Goal: Task Accomplishment & Management: Manage account settings

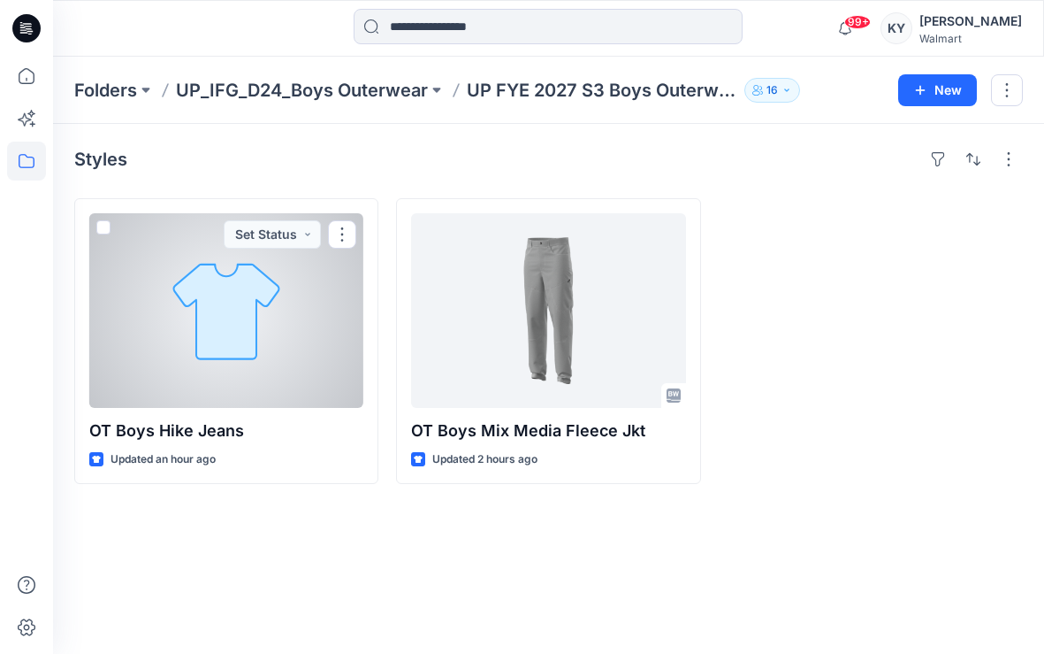
click at [279, 328] on div at bounding box center [226, 310] width 274 height 195
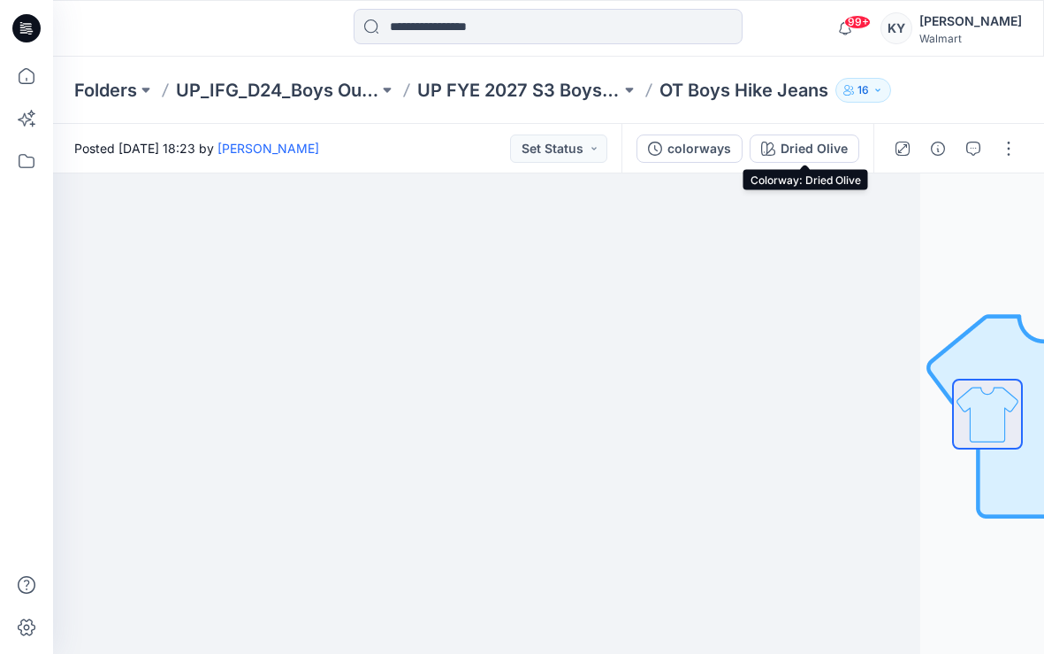
click at [838, 148] on div "Dried Olive" at bounding box center [814, 148] width 67 height 19
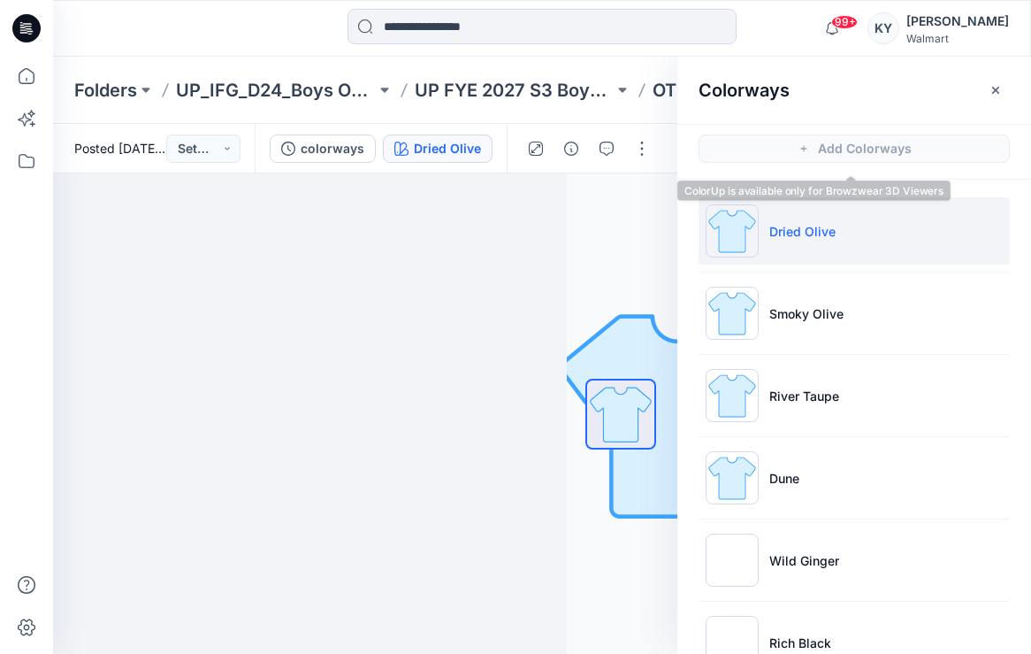
drag, startPoint x: 998, startPoint y: 90, endPoint x: 1025, endPoint y: 260, distance: 172.0
click at [1015, 246] on div "Colorways Add Colorways Dried Olive Smoky Olive River Taupe Dune Wild Ginger Ri…" at bounding box center [854, 355] width 354 height 597
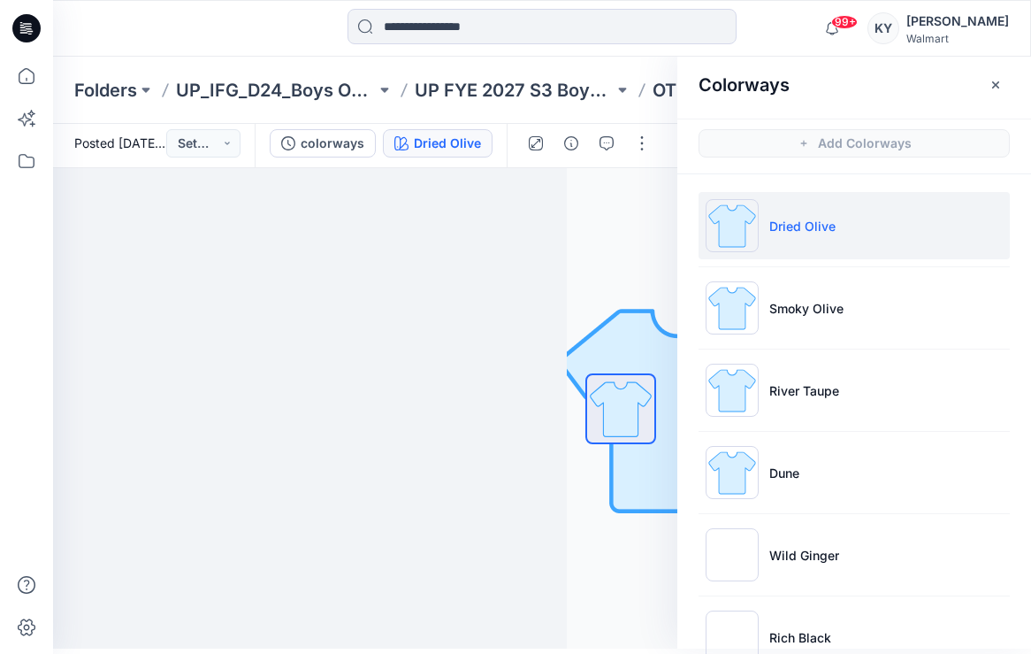
click at [995, 84] on icon "button" at bounding box center [995, 84] width 6 height 6
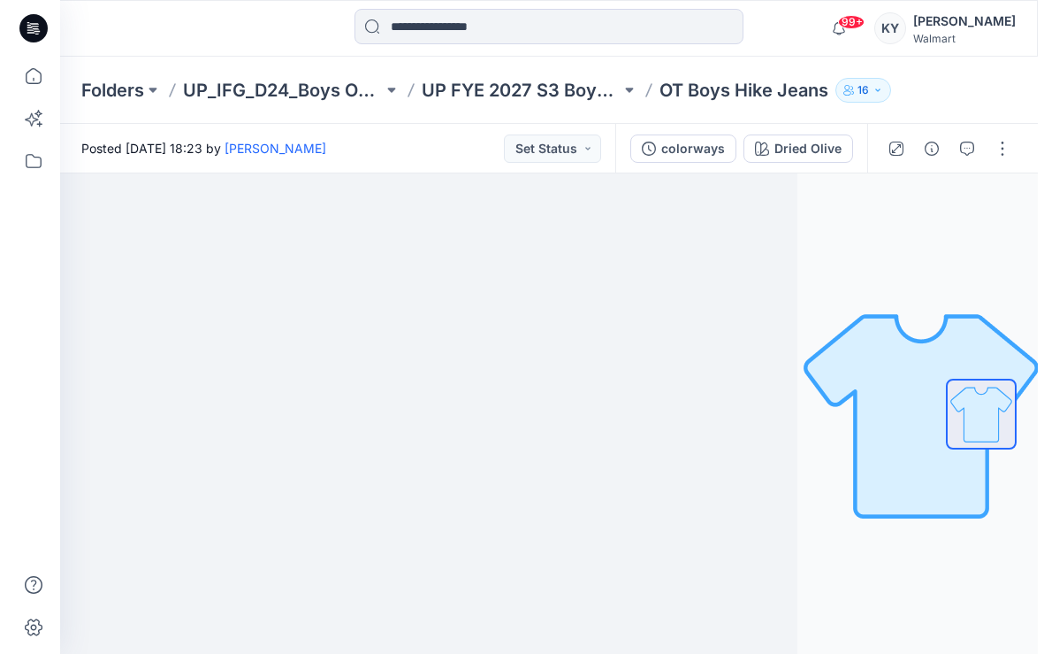
scroll to position [0, 0]
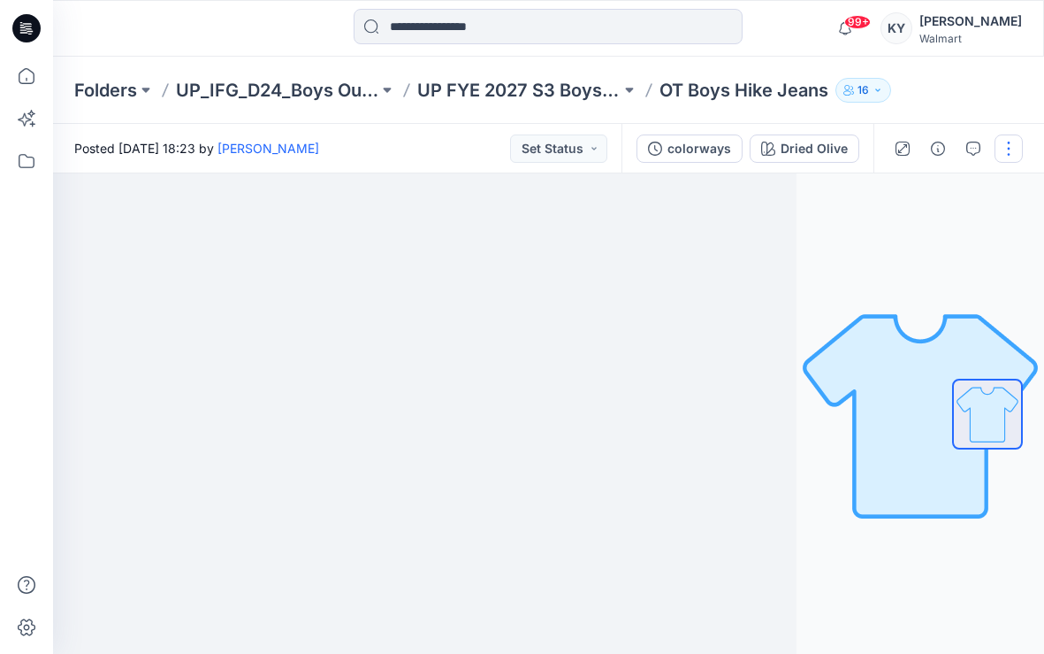
click at [1013, 153] on button "button" at bounding box center [1009, 148] width 28 height 28
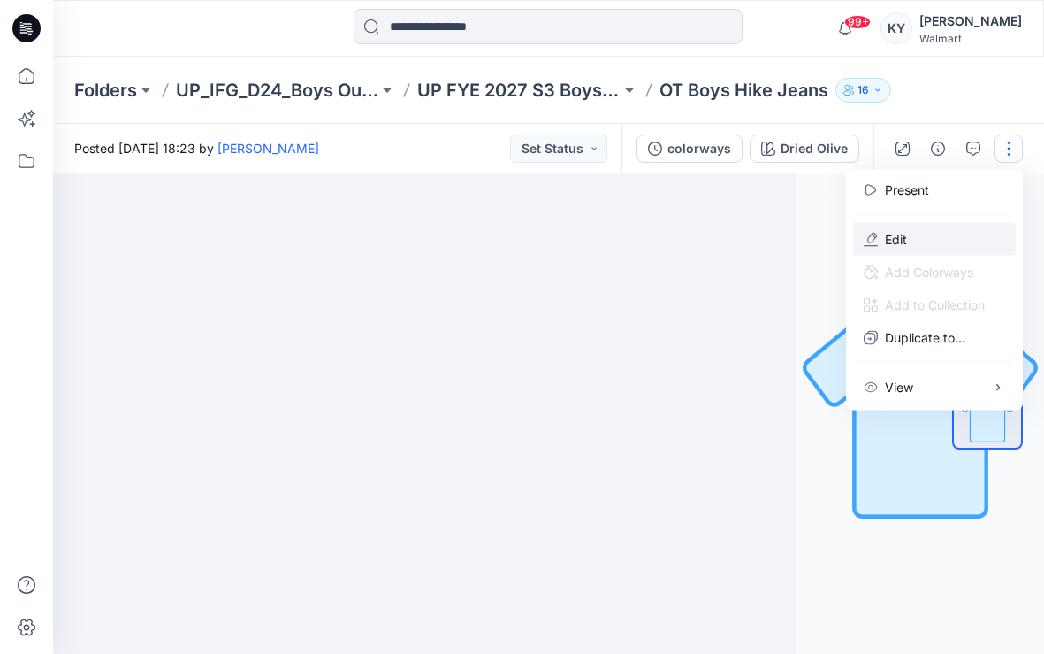
click at [911, 240] on button "Edit" at bounding box center [934, 239] width 163 height 33
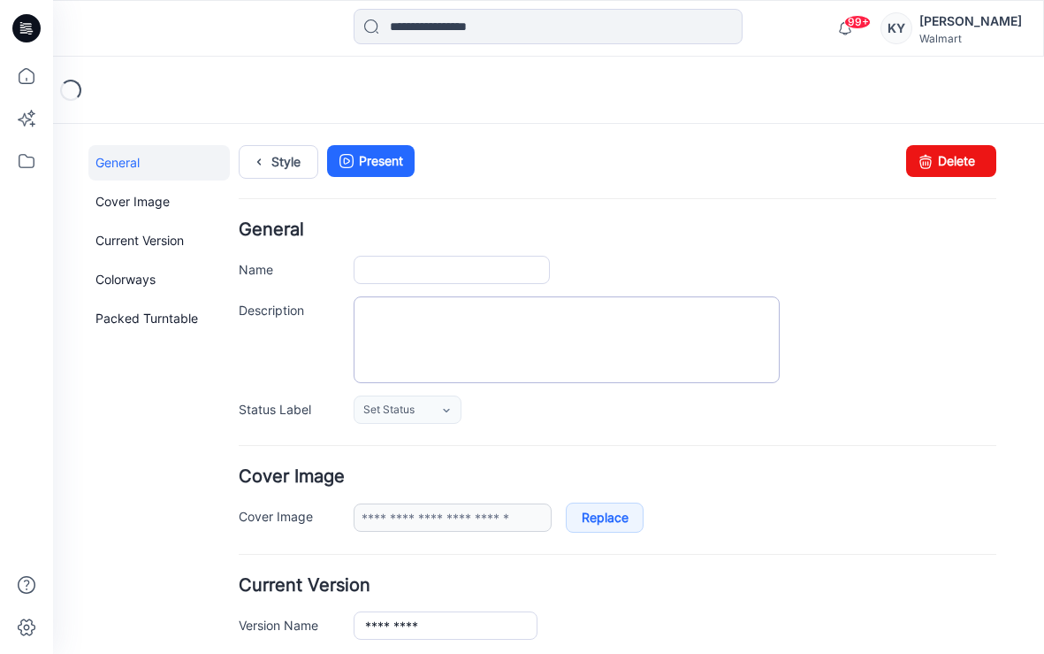
type input "**********"
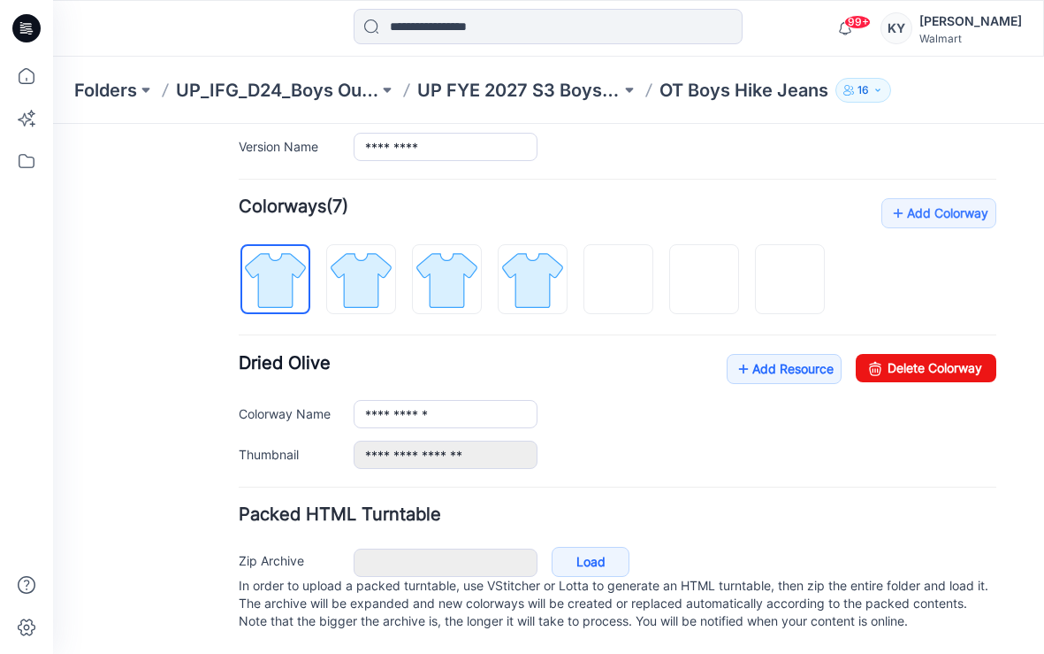
scroll to position [515, 0]
click at [270, 248] on img at bounding box center [275, 280] width 66 height 66
click at [910, 354] on link "Delete Colorway" at bounding box center [926, 368] width 141 height 28
click at [280, 250] on img at bounding box center [275, 280] width 66 height 66
click at [882, 354] on link "Delete Colorway" at bounding box center [926, 368] width 141 height 28
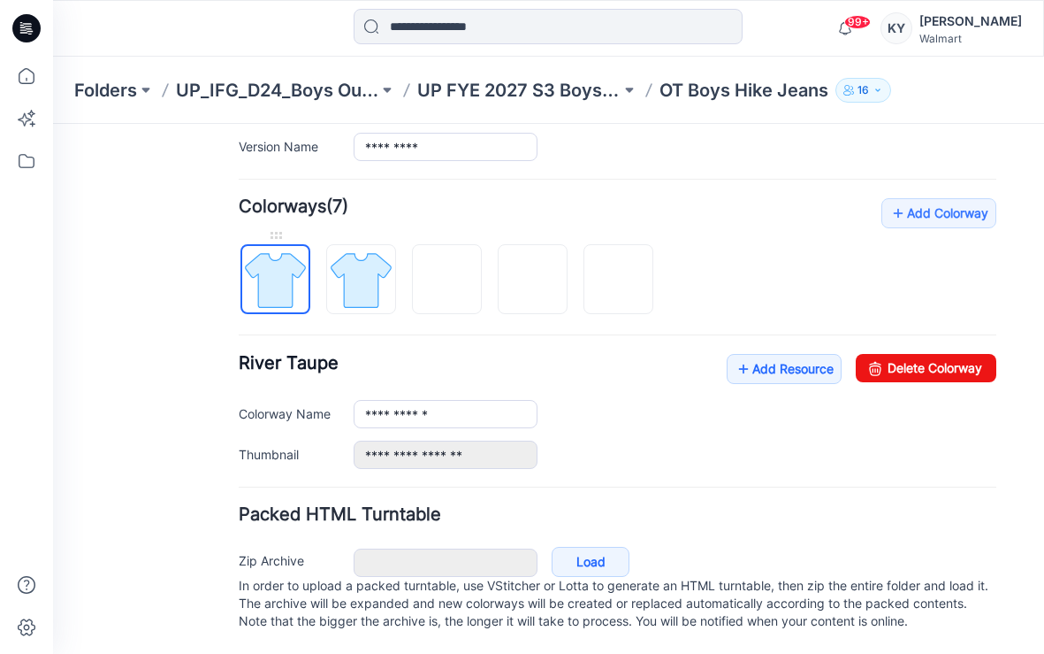
click at [276, 249] on img at bounding box center [275, 280] width 66 height 66
click at [900, 354] on link "Delete Colorway" at bounding box center [926, 368] width 141 height 28
click at [274, 256] on img at bounding box center [275, 280] width 66 height 66
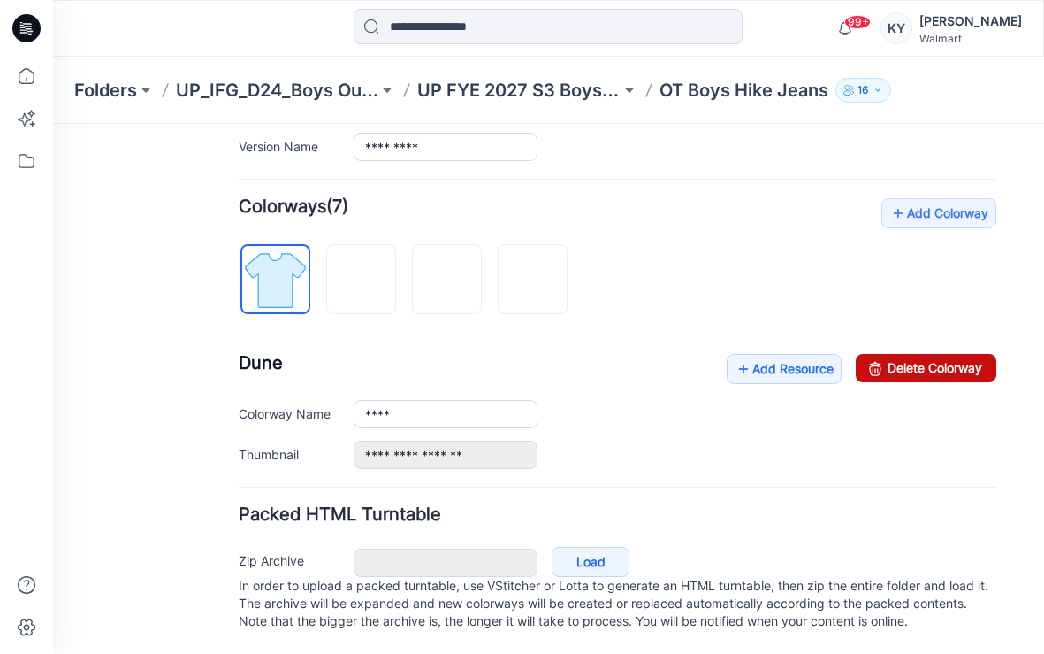
click at [920, 354] on link "Delete Colorway" at bounding box center [926, 368] width 141 height 28
type input "**********"
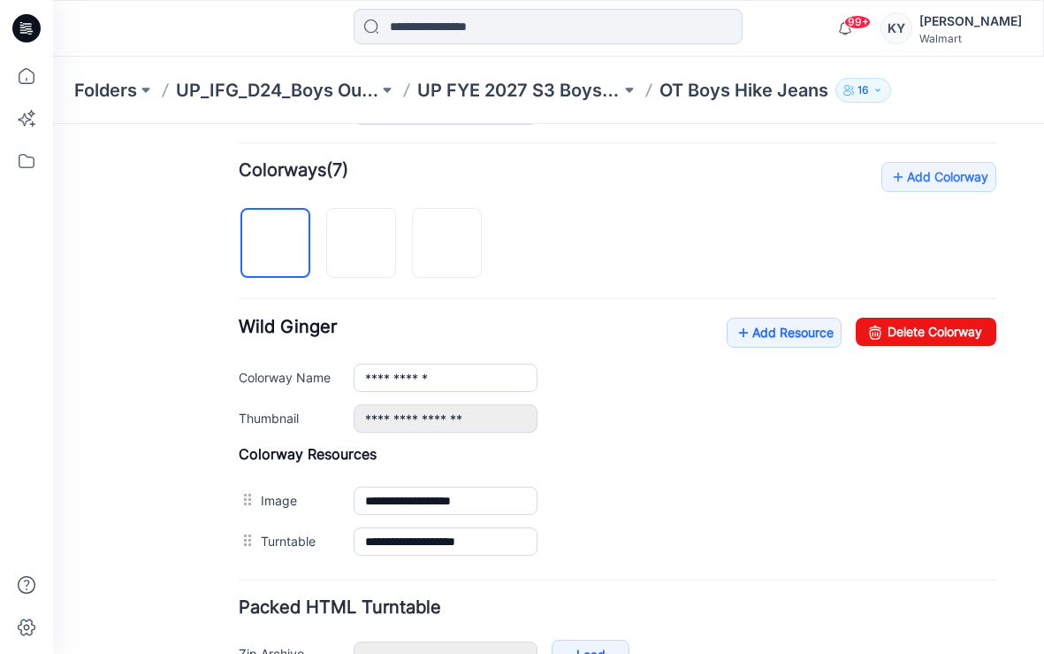
click at [685, 241] on div "**********" at bounding box center [618, 362] width 758 height 400
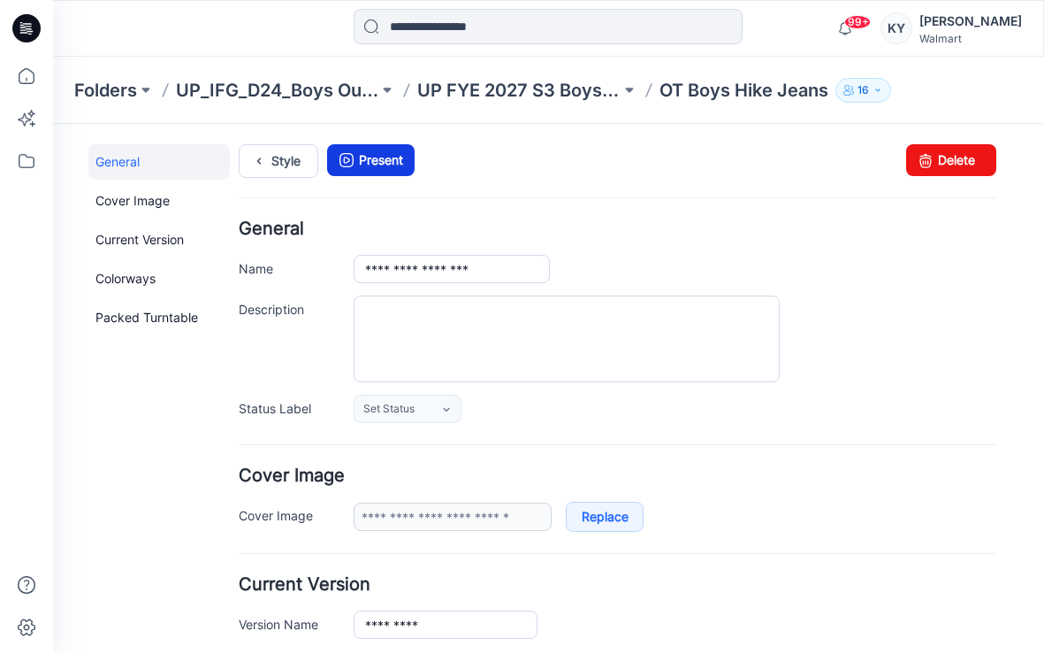
scroll to position [0, 0]
click at [275, 164] on link "Style" at bounding box center [279, 162] width 80 height 34
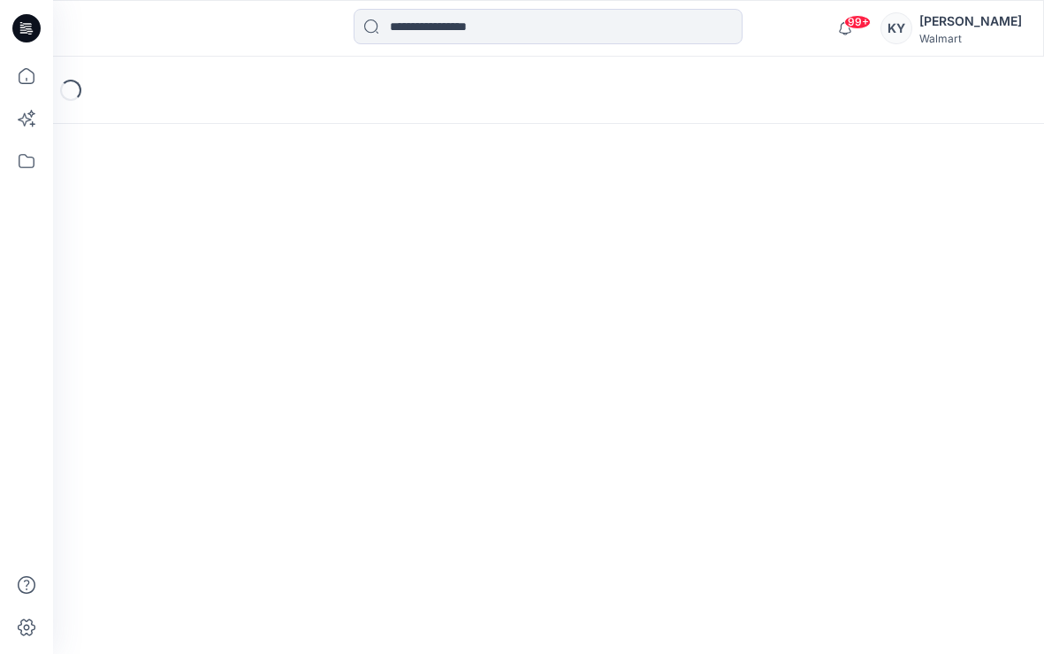
click at [295, 153] on div "Loading..." at bounding box center [548, 355] width 991 height 597
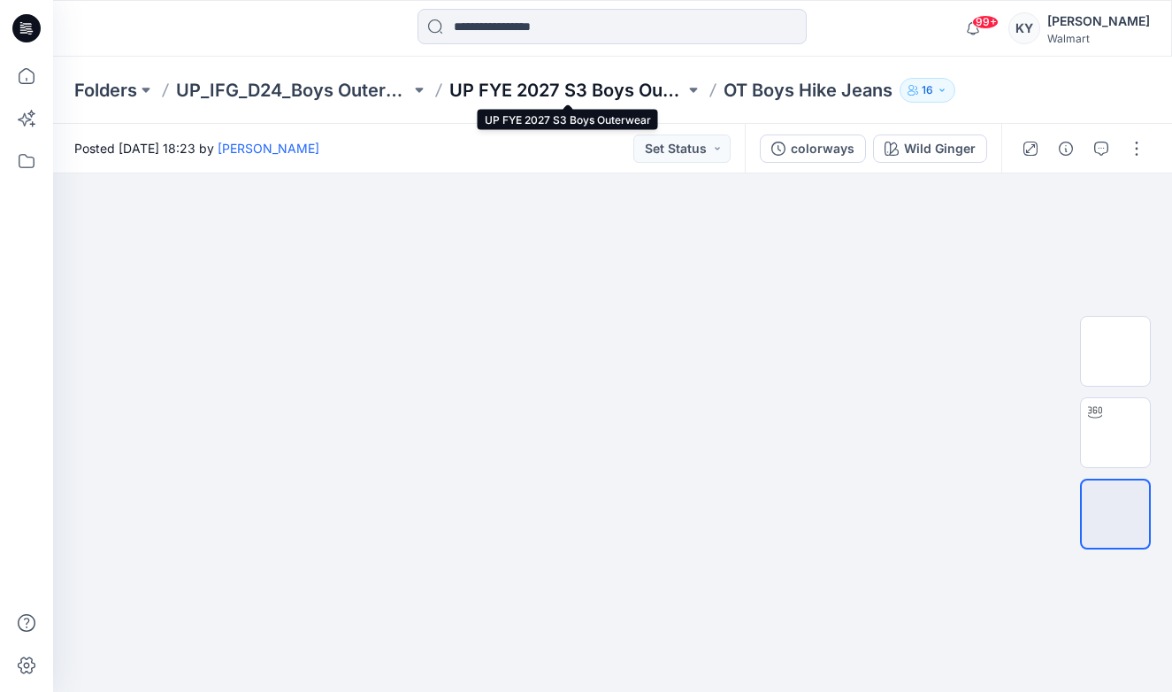
click at [509, 88] on p "UP FYE 2027 S3 Boys Outerwear" at bounding box center [566, 90] width 234 height 25
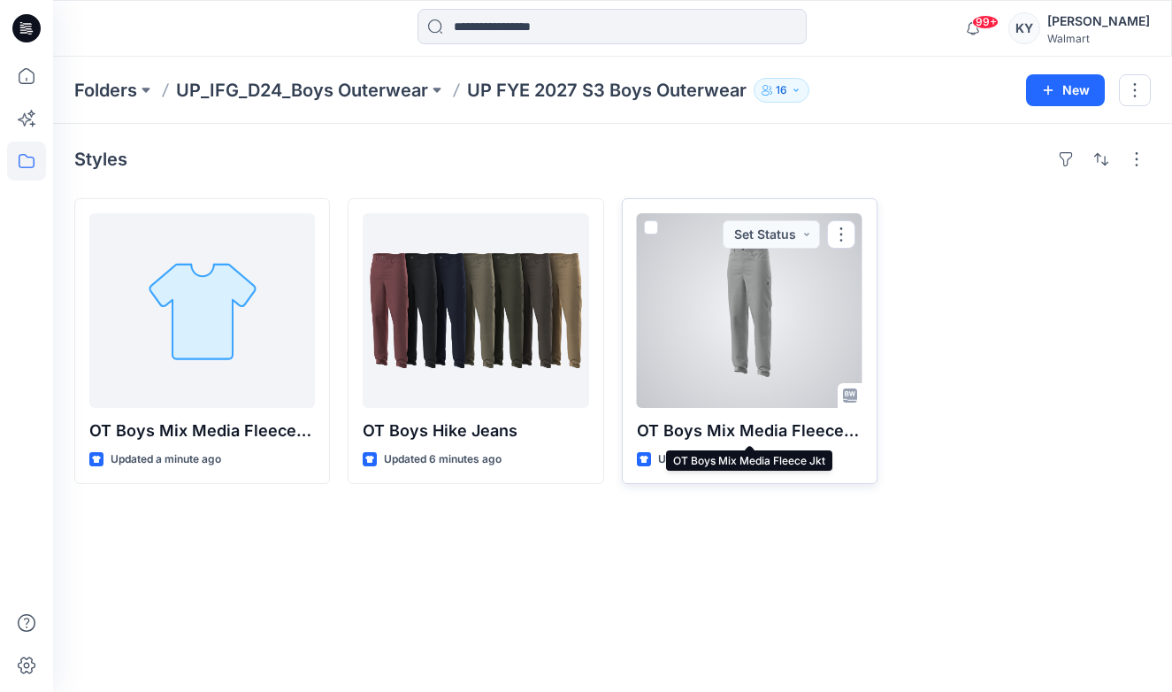
click at [762, 432] on p "OT Boys Mix Media Fleece Jkt" at bounding box center [750, 430] width 226 height 25
click at [778, 432] on p "OT Boys Mix Media Fleece Jkt" at bounding box center [750, 430] width 226 height 25
click at [751, 428] on p "OT Boys Mix Media Fleece Jkt" at bounding box center [750, 430] width 226 height 25
click at [753, 429] on p "OT Boys Mix Media Fleece Jkt" at bounding box center [750, 430] width 226 height 25
click at [838, 242] on button "button" at bounding box center [841, 234] width 28 height 28
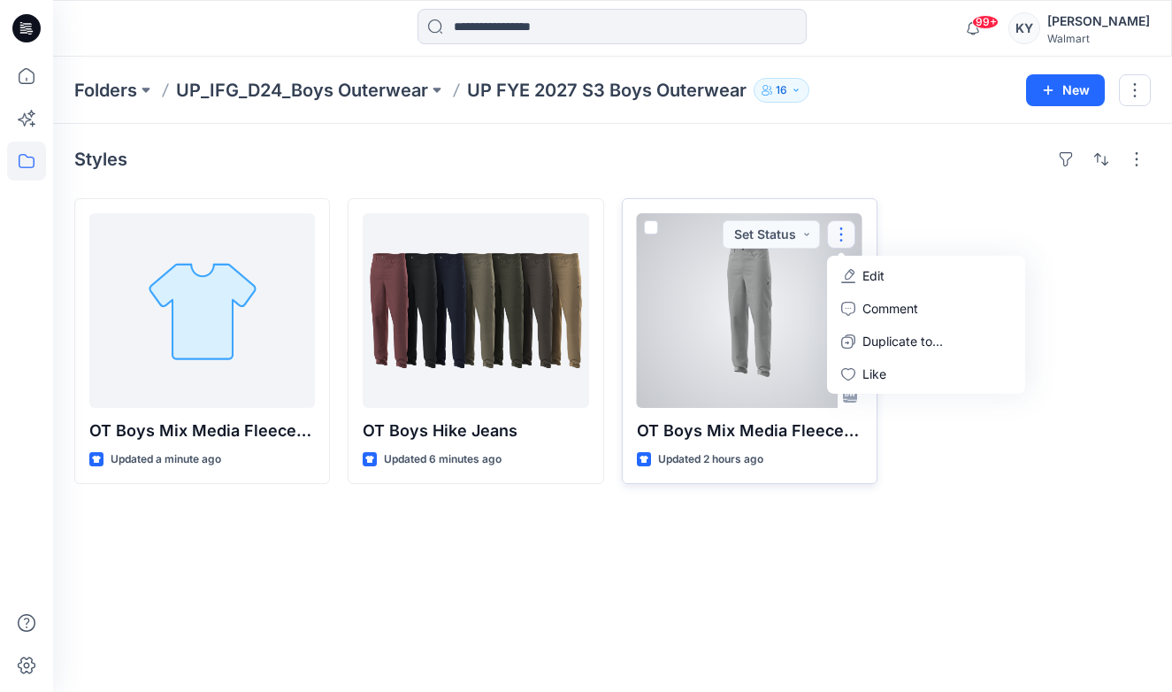
click at [863, 276] on p "Edit" at bounding box center [873, 275] width 22 height 19
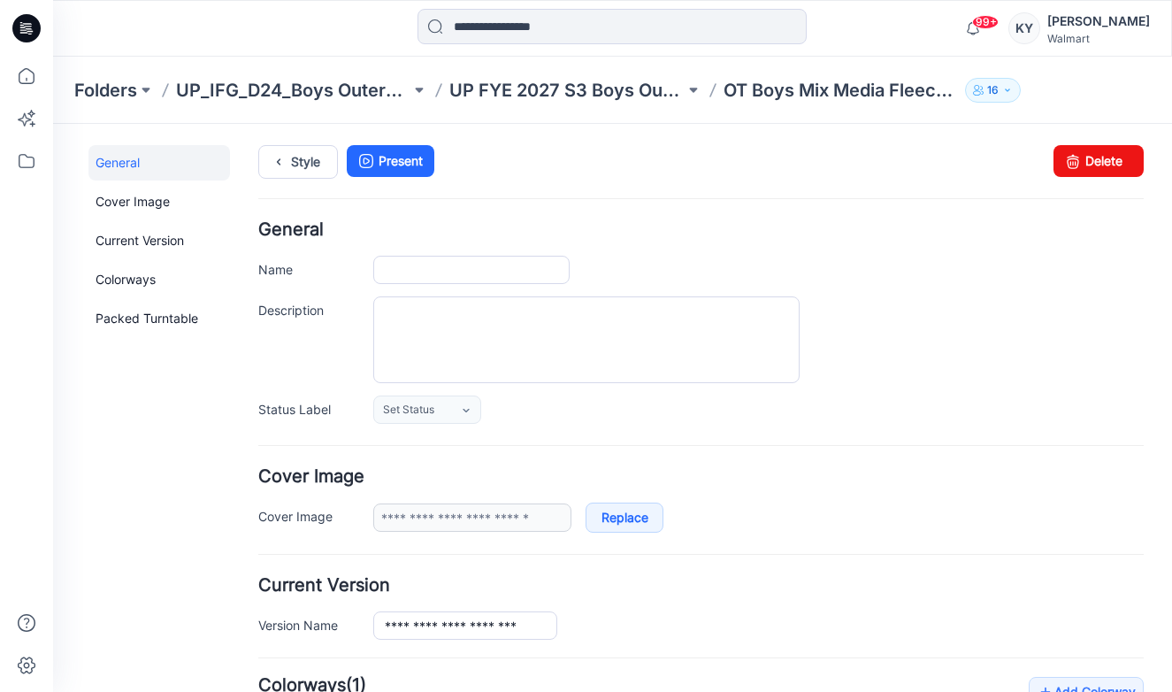
type input "**********"
click at [390, 268] on input "**********" at bounding box center [471, 270] width 196 height 28
drag, startPoint x: 383, startPoint y: 269, endPoint x: 577, endPoint y: 271, distance: 193.7
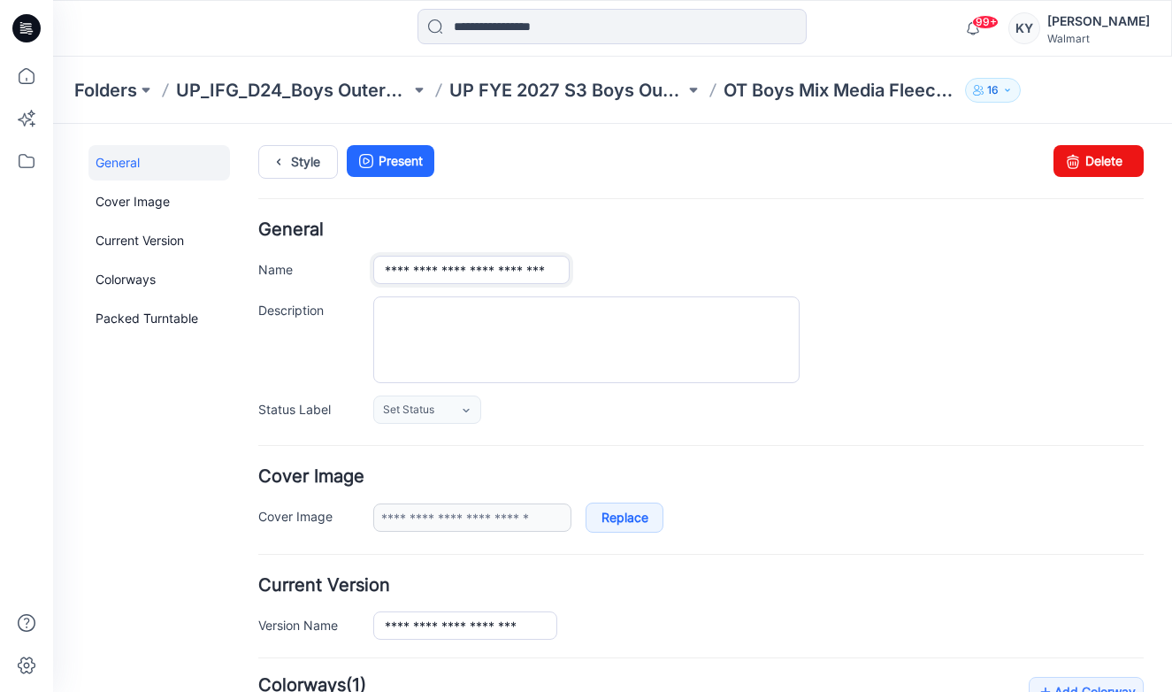
click at [576, 271] on div "**********" at bounding box center [758, 270] width 770 height 28
type input "**********"
click at [688, 276] on div "**********" at bounding box center [758, 270] width 770 height 28
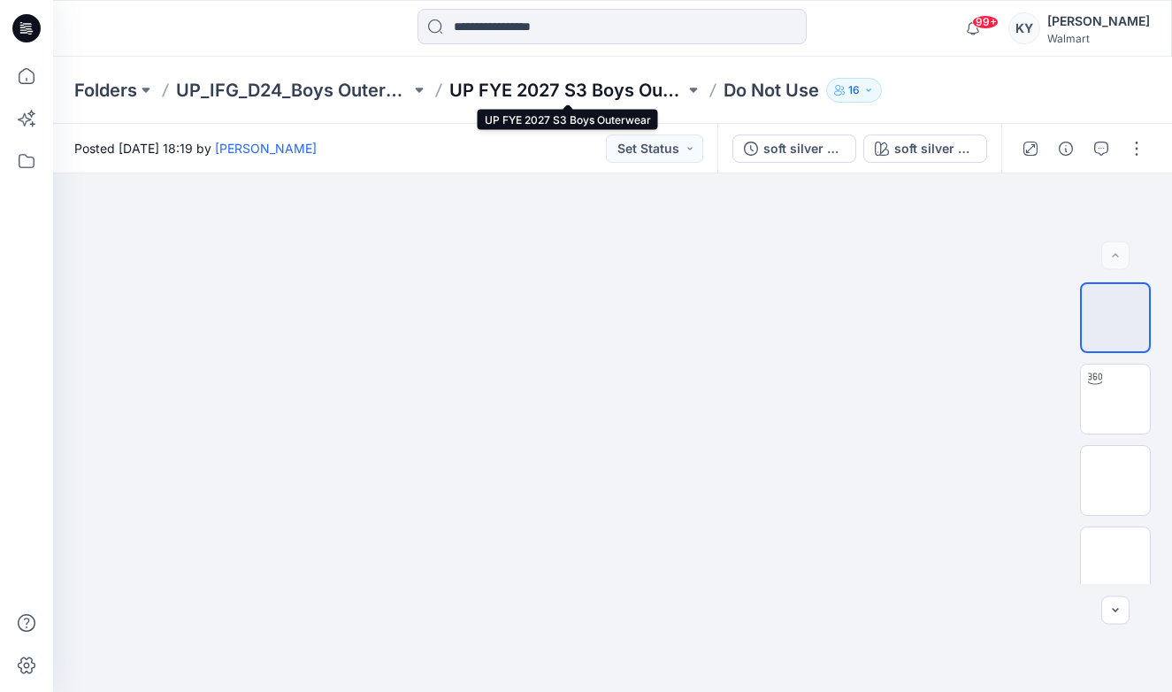
click at [642, 96] on p "UP FYE 2027 S3 Boys Outerwear" at bounding box center [566, 90] width 234 height 25
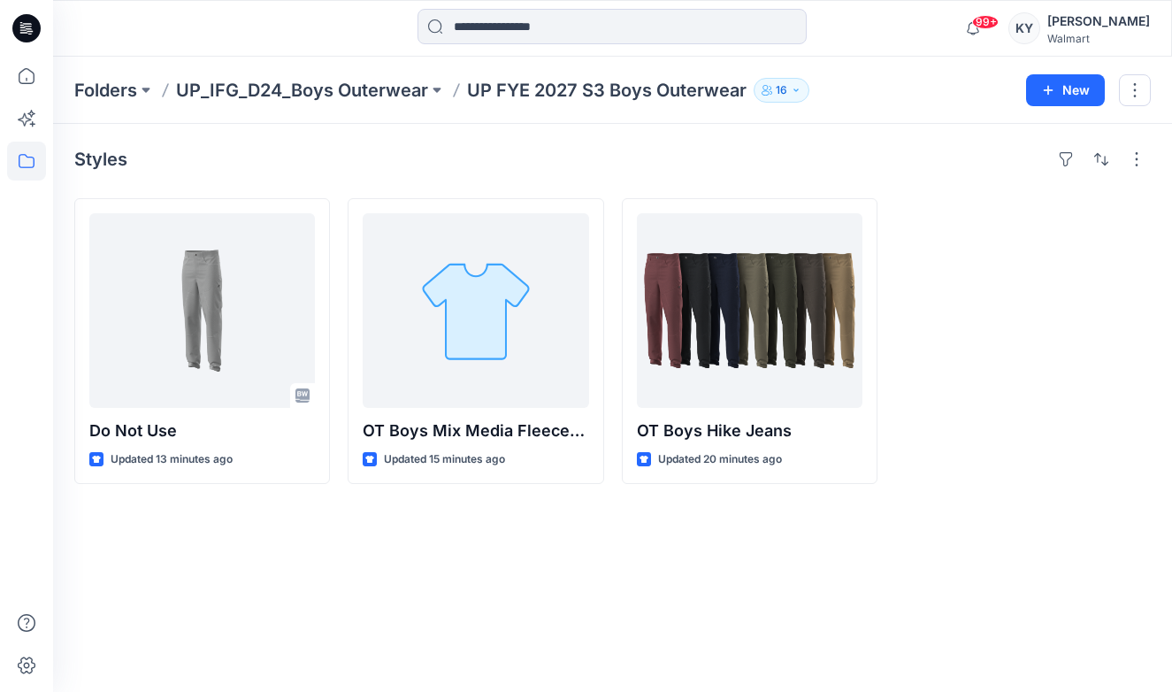
click at [547, 157] on div "Styles" at bounding box center [612, 159] width 1076 height 28
click at [582, 149] on div "Styles" at bounding box center [612, 159] width 1076 height 28
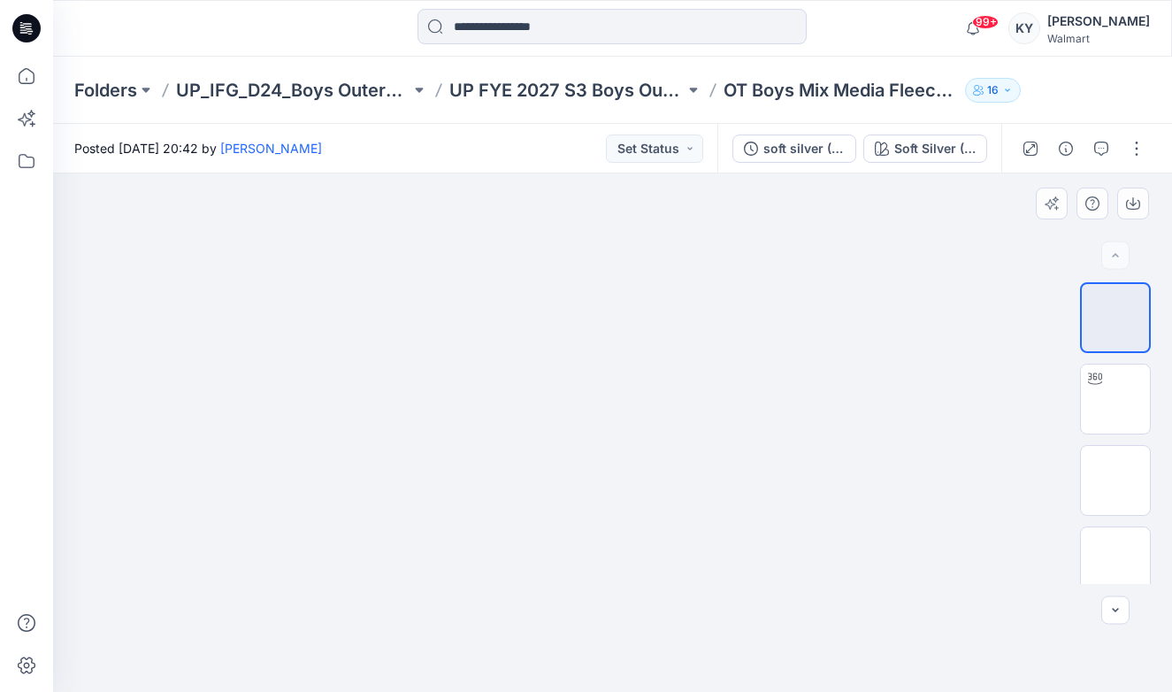
drag, startPoint x: 436, startPoint y: 411, endPoint x: 424, endPoint y: 409, distance: 12.7
click at [425, 409] on div at bounding box center [612, 432] width 1119 height 518
click at [1115, 480] on img at bounding box center [1115, 480] width 0 height 0
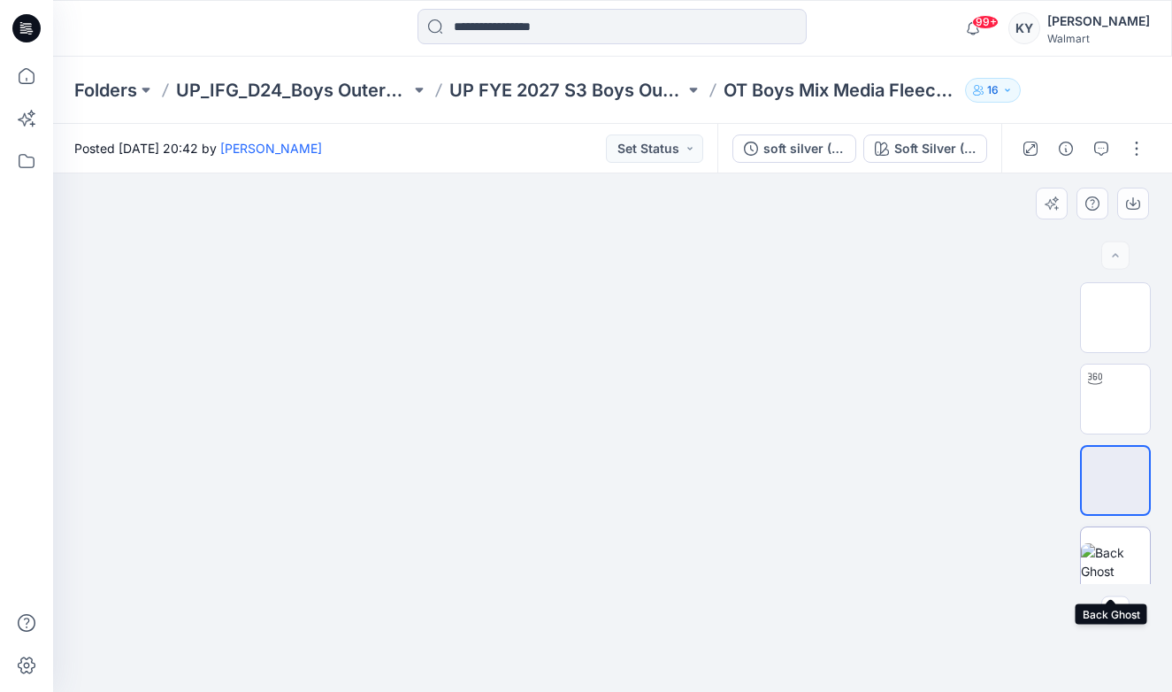
click at [1116, 543] on img at bounding box center [1115, 561] width 69 height 37
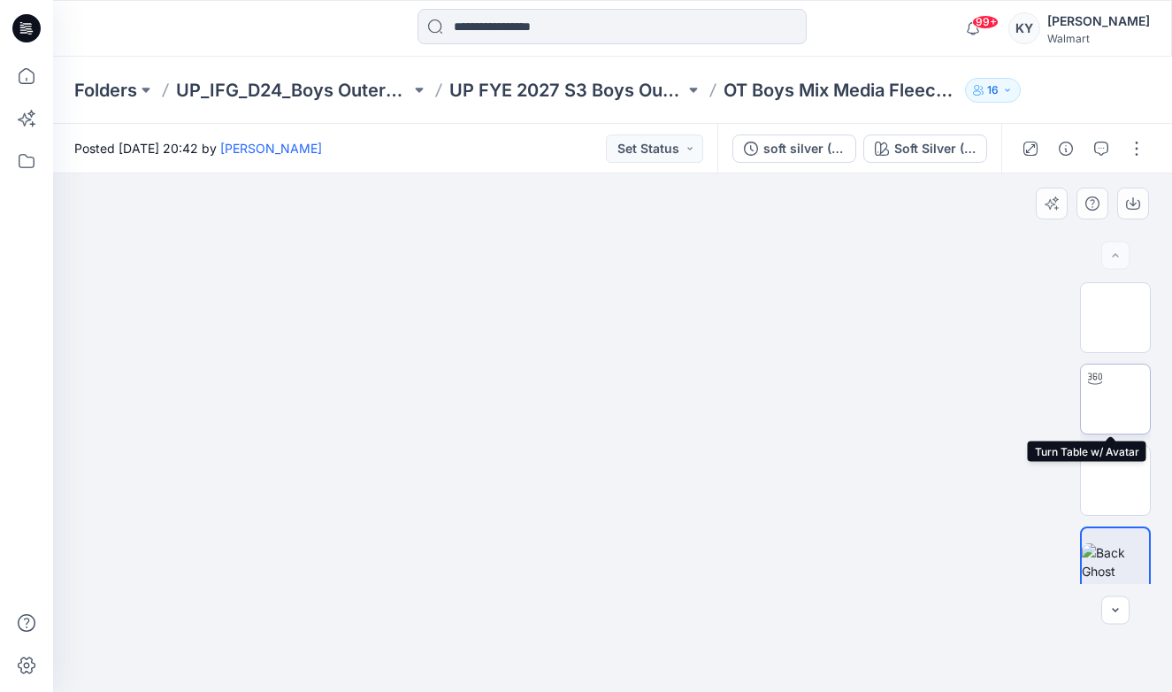
click at [1115, 399] on img at bounding box center [1115, 399] width 0 height 0
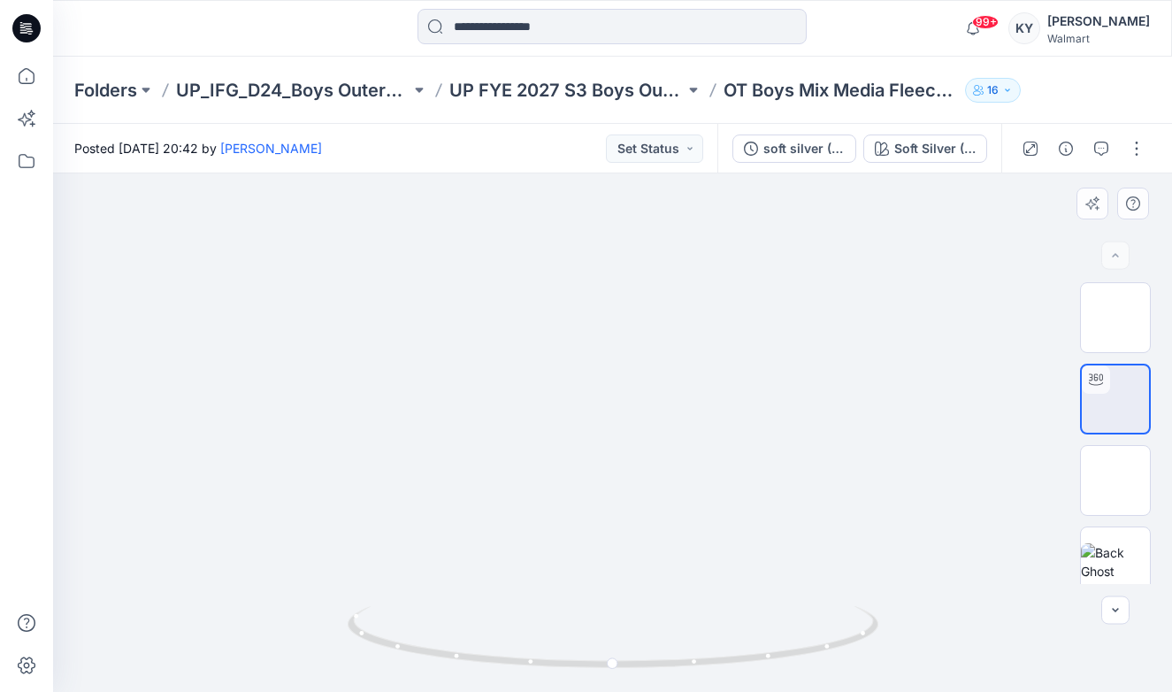
scroll to position [13, 0]
click at [1138, 148] on button "button" at bounding box center [1136, 148] width 28 height 28
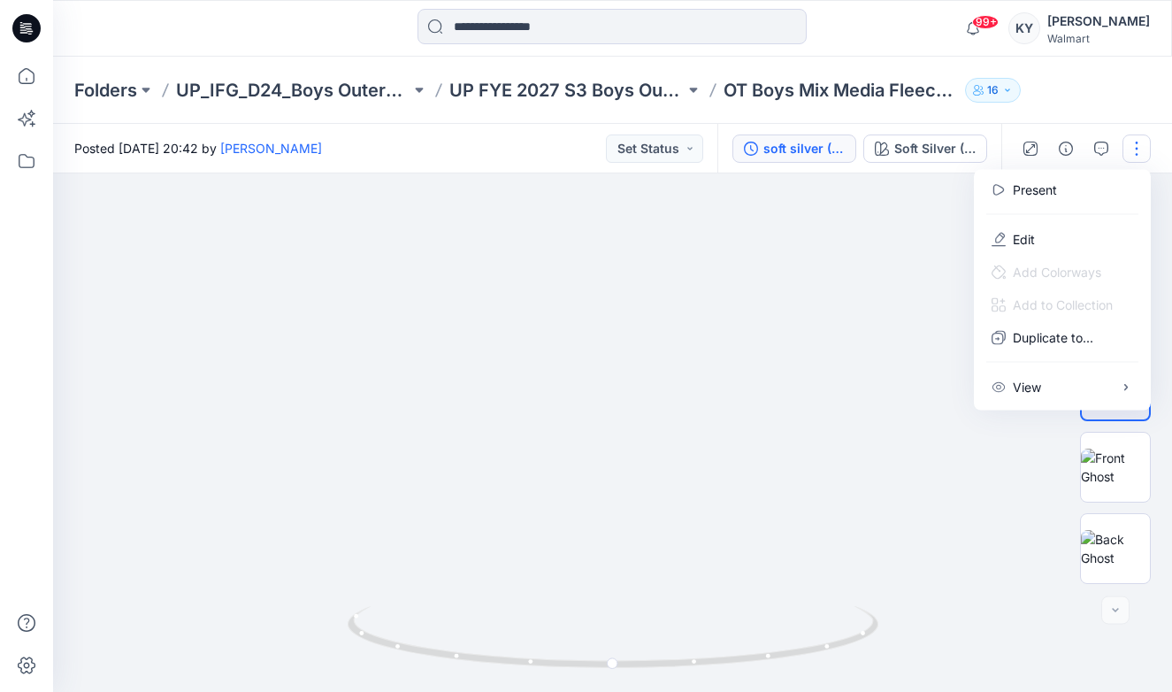
click at [801, 145] on div "soft silver (For TD)" at bounding box center [803, 148] width 81 height 19
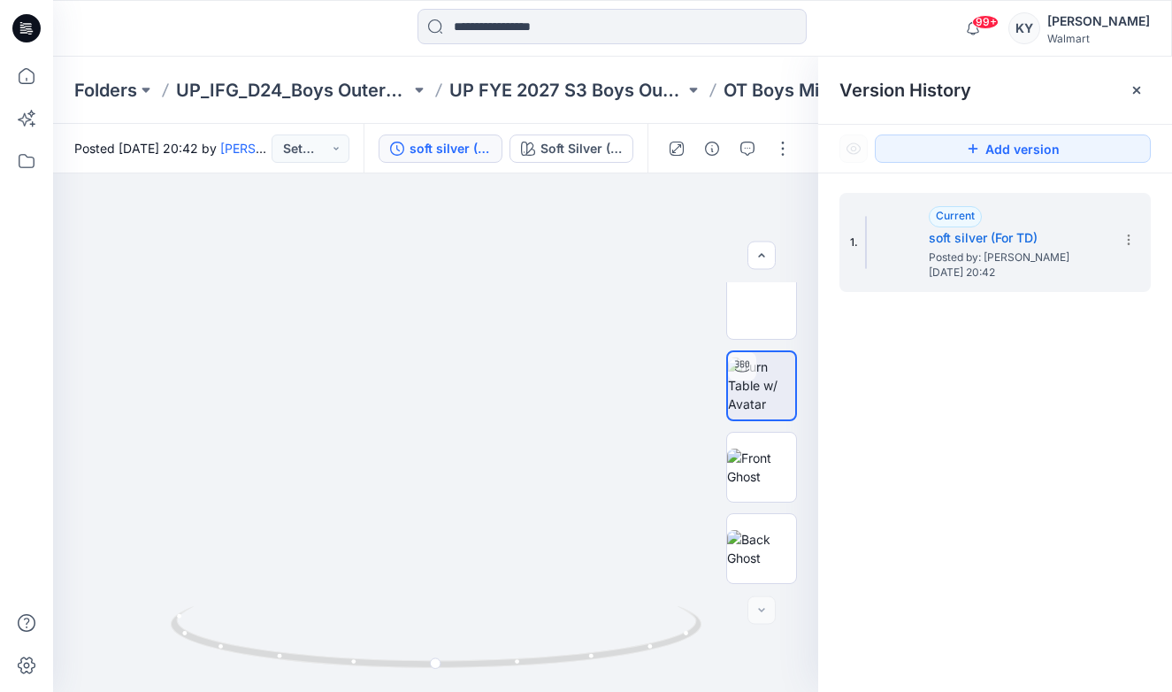
click at [926, 404] on div "1. Current soft silver (For TD) Posted by: Kei Yip Monday, September 29, 2025 2…" at bounding box center [995, 445] width 354 height 544
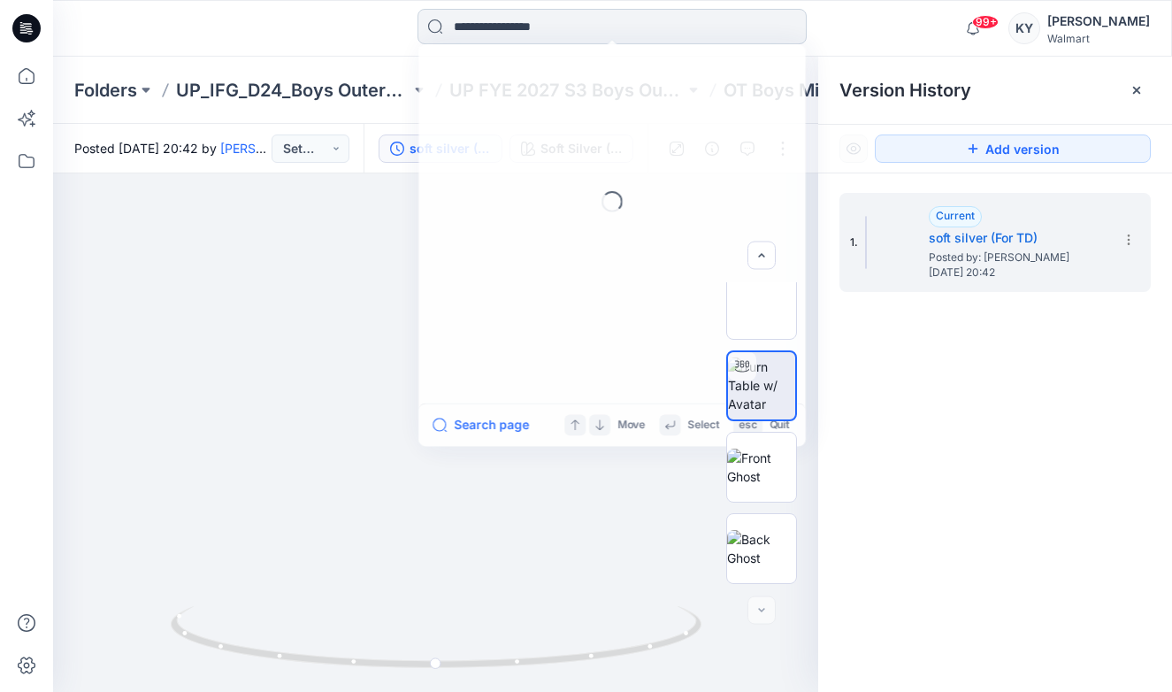
click at [761, 19] on input at bounding box center [611, 26] width 389 height 35
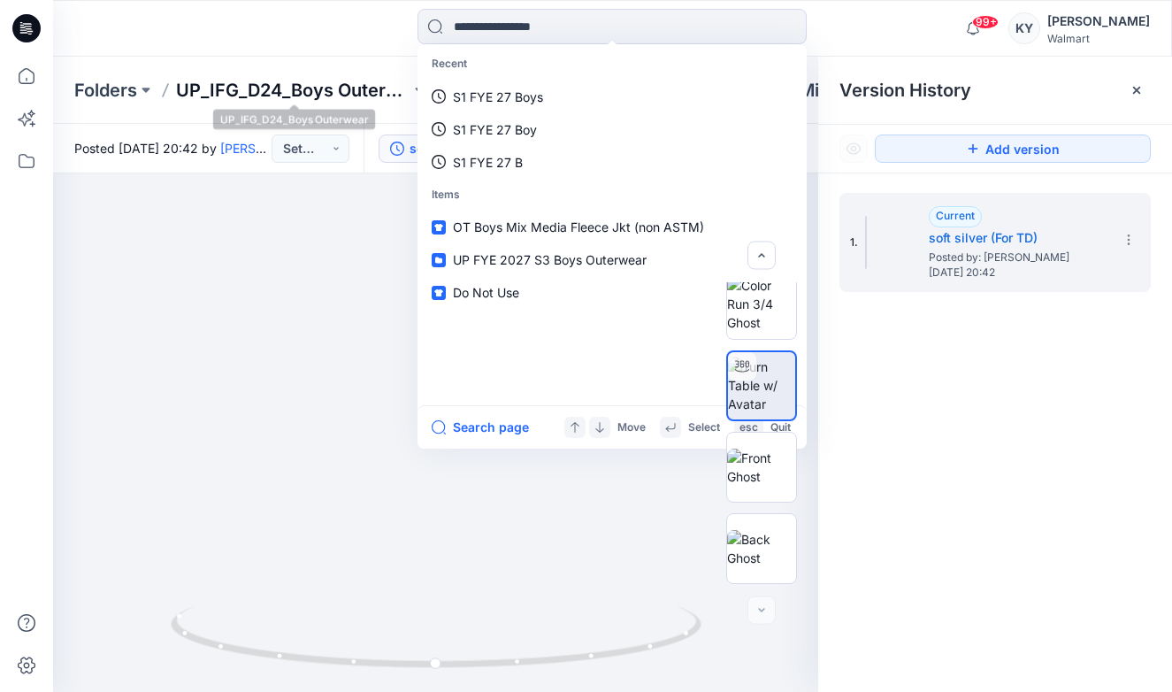
click at [343, 88] on p "UP_IFG_D24_Boys Outerwear" at bounding box center [293, 90] width 234 height 25
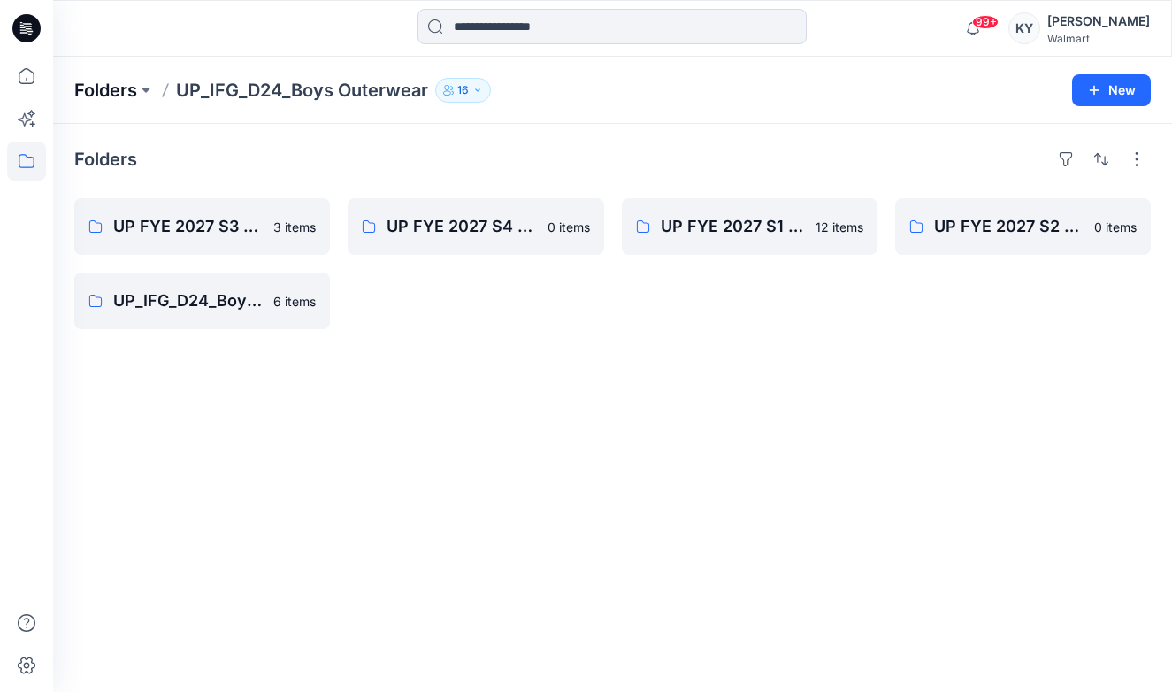
click at [136, 87] on p "Folders" at bounding box center [105, 90] width 63 height 25
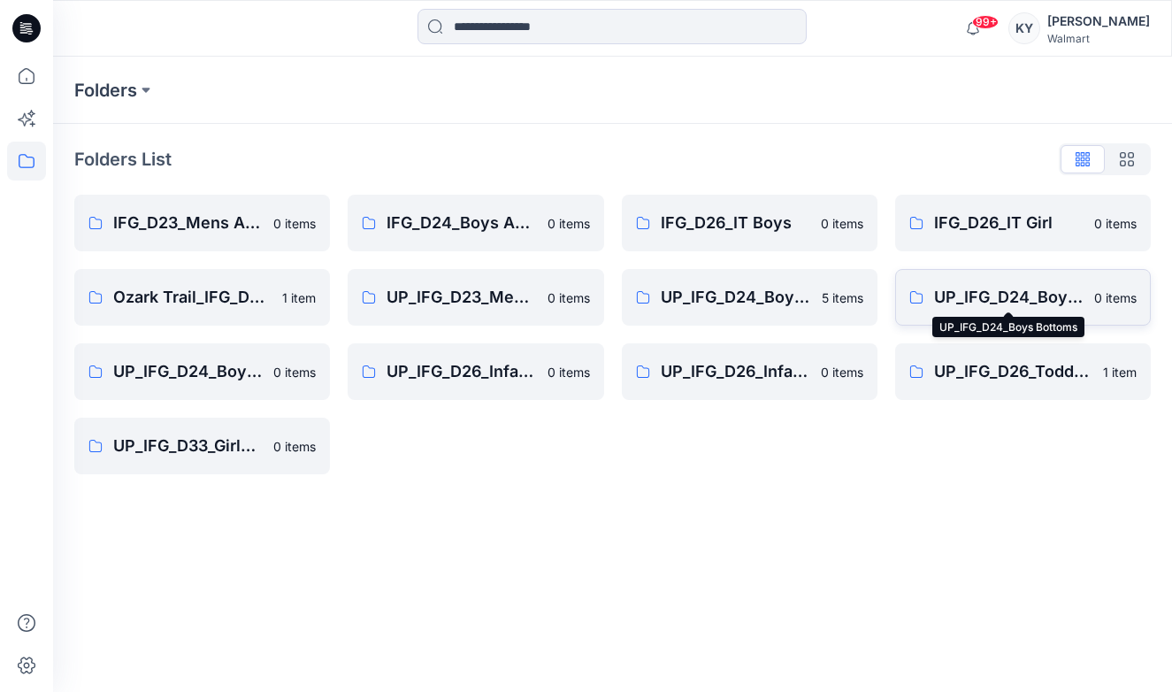
click at [1003, 287] on p "UP_IFG_D24_Boys Bottoms" at bounding box center [1008, 297] width 149 height 25
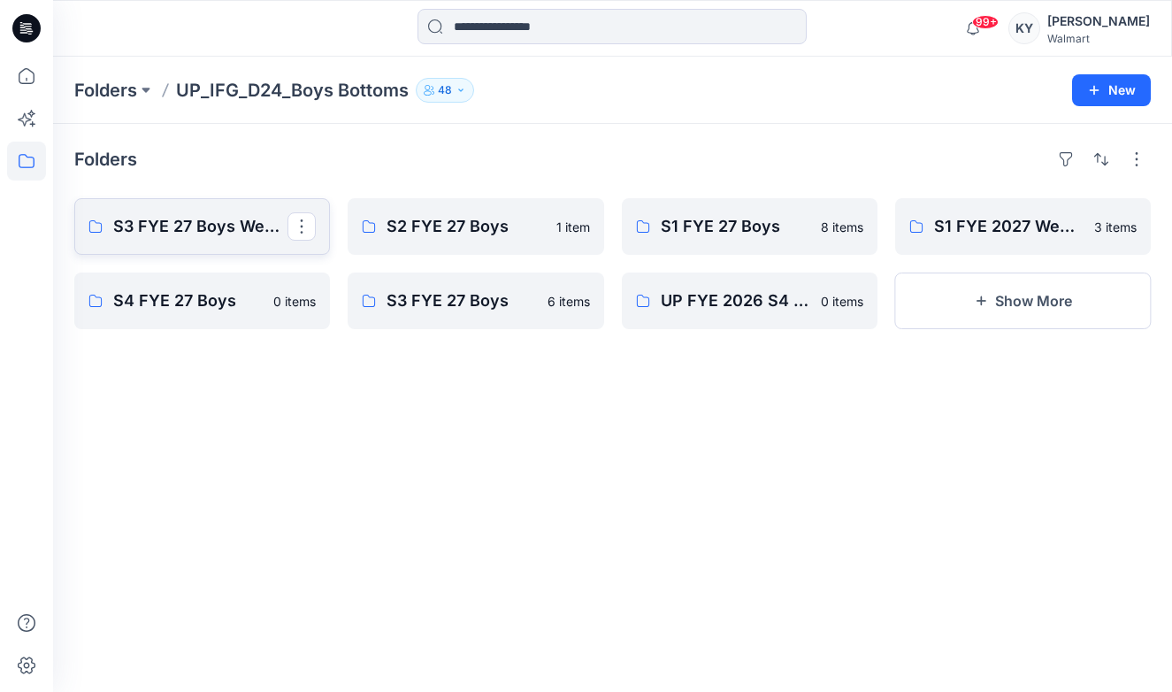
click at [193, 235] on p "S3 FYE 27 Boys Weekend Academy Boys" at bounding box center [200, 226] width 174 height 25
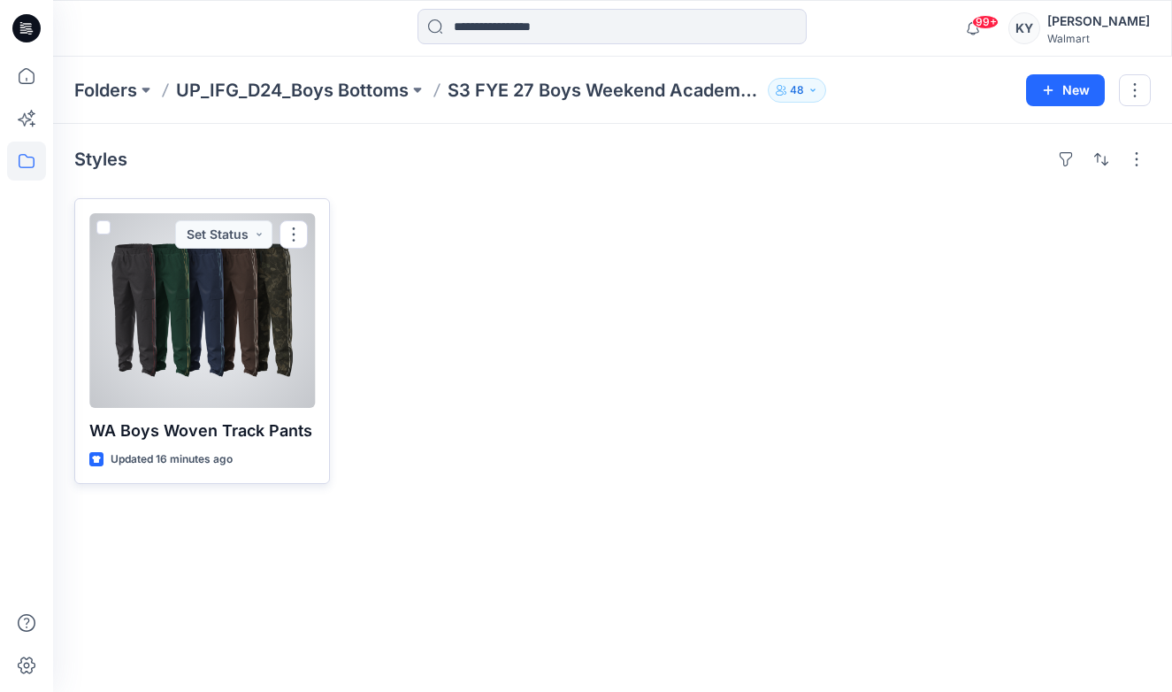
click at [253, 341] on div at bounding box center [202, 310] width 226 height 195
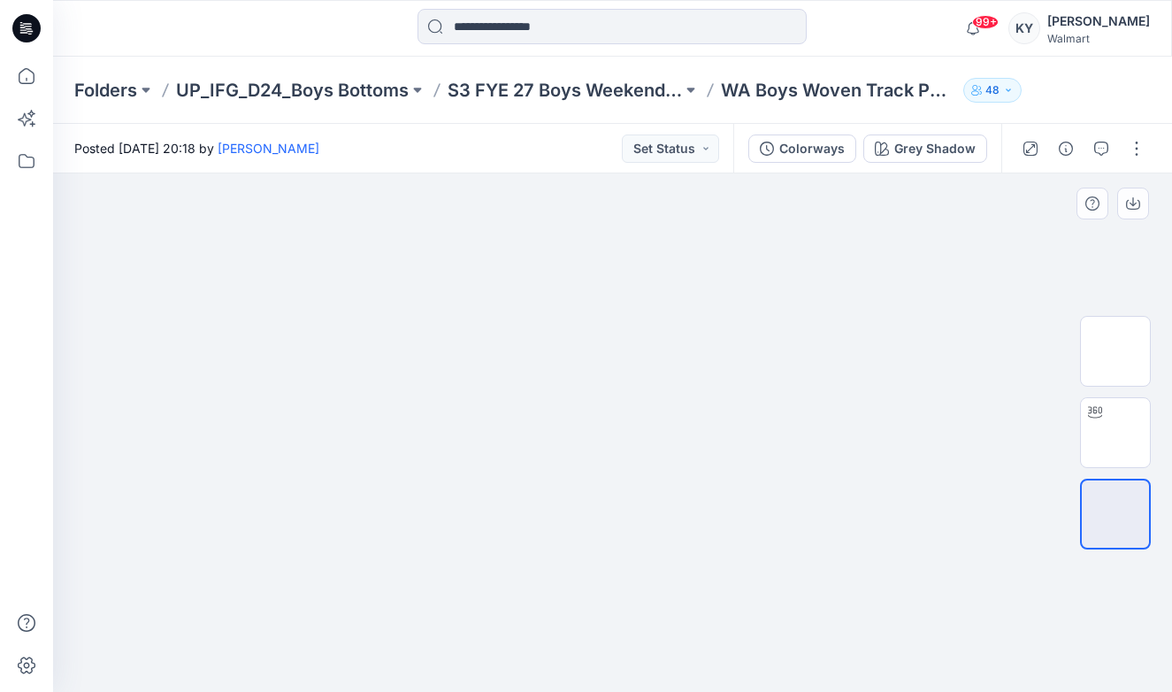
drag, startPoint x: 1000, startPoint y: 415, endPoint x: 993, endPoint y: 408, distance: 10.0
click at [996, 173] on img at bounding box center [612, 173] width 864 height 0
click at [821, 145] on div "Colorways" at bounding box center [811, 148] width 65 height 19
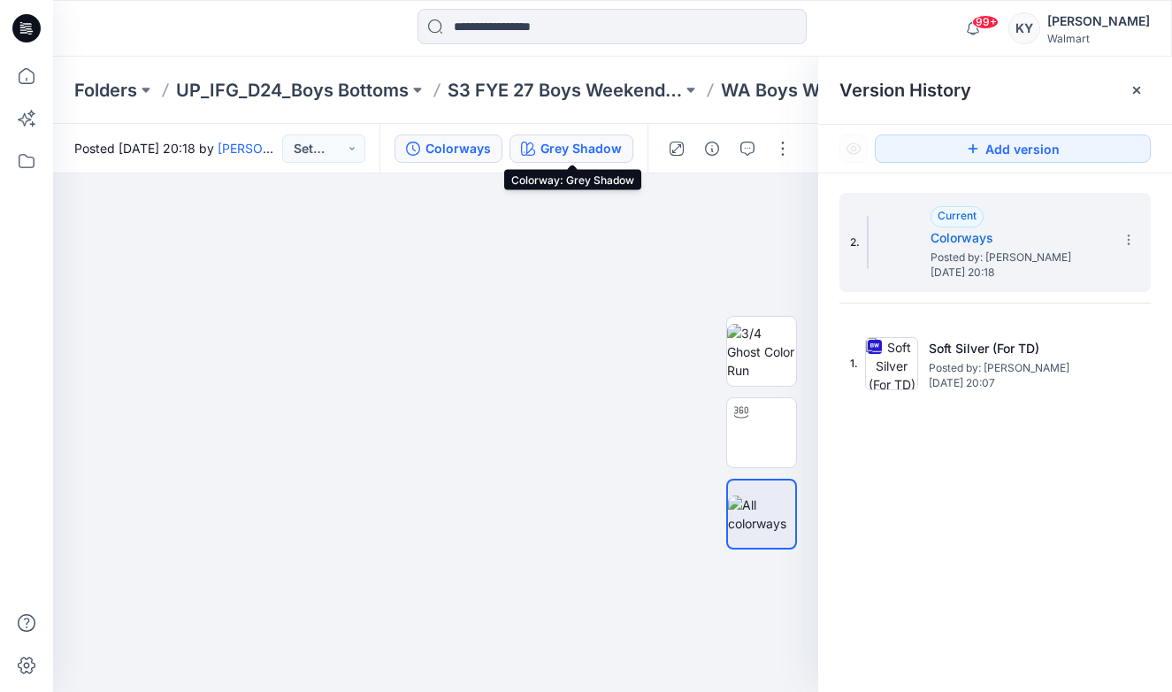
click at [602, 149] on div "Grey Shadow" at bounding box center [580, 148] width 81 height 19
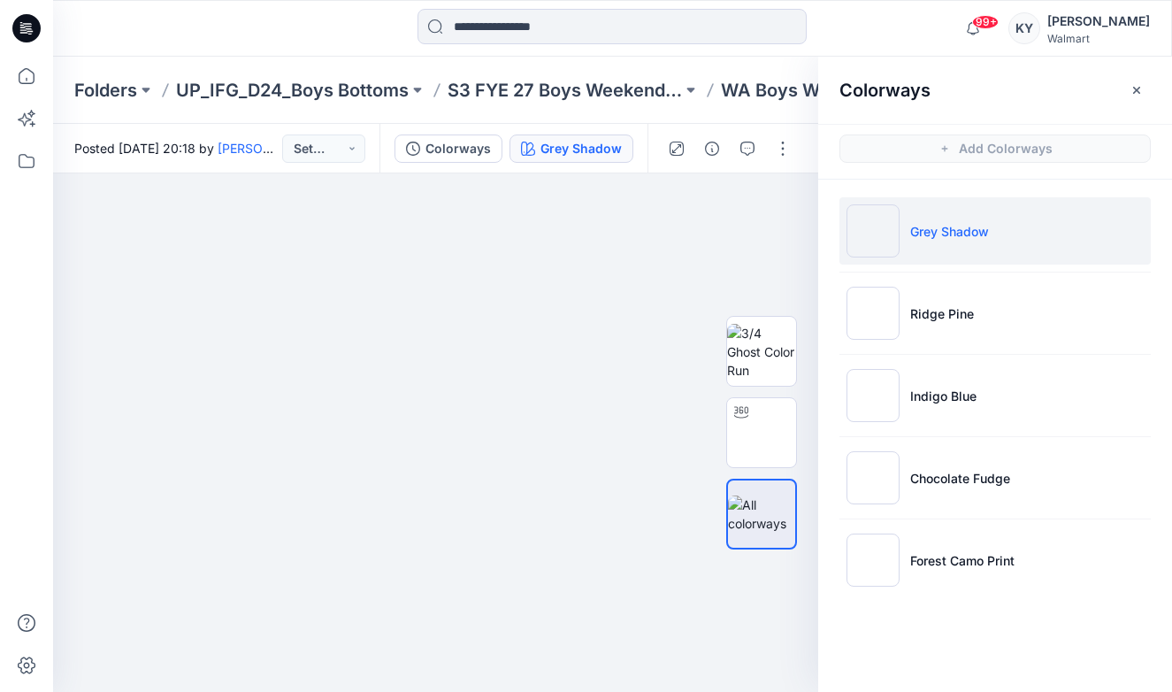
click at [895, 222] on img at bounding box center [872, 230] width 53 height 53
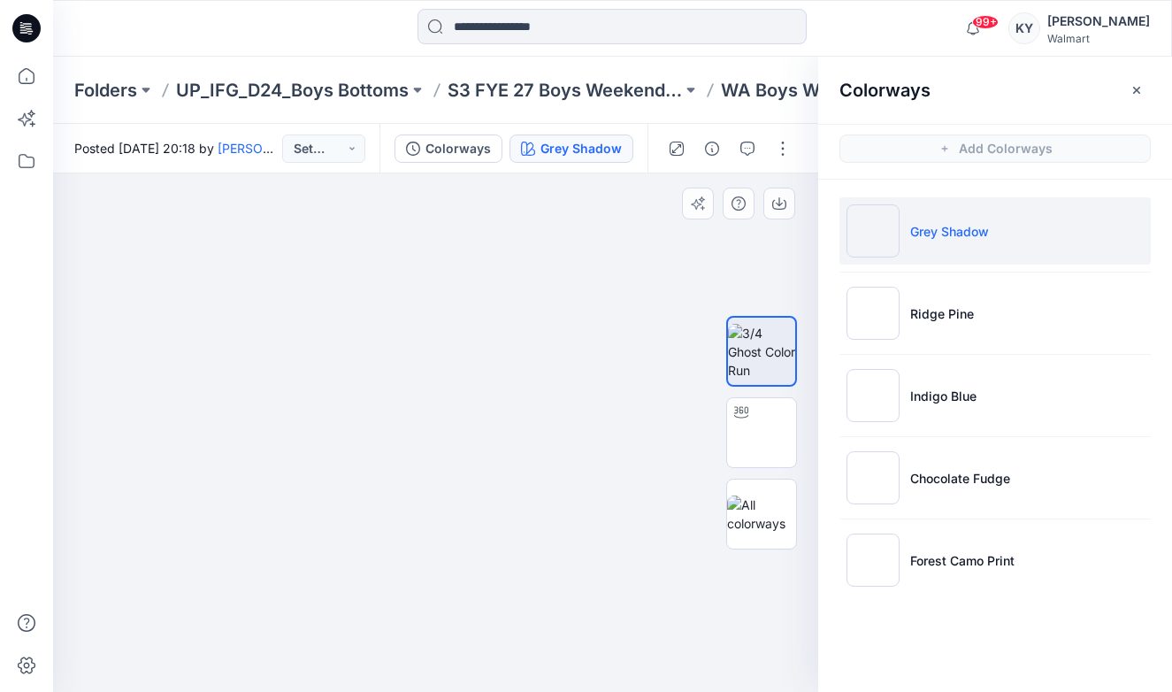
drag, startPoint x: 555, startPoint y: 459, endPoint x: 513, endPoint y: 455, distance: 41.7
click at [513, 455] on div at bounding box center [435, 432] width 765 height 518
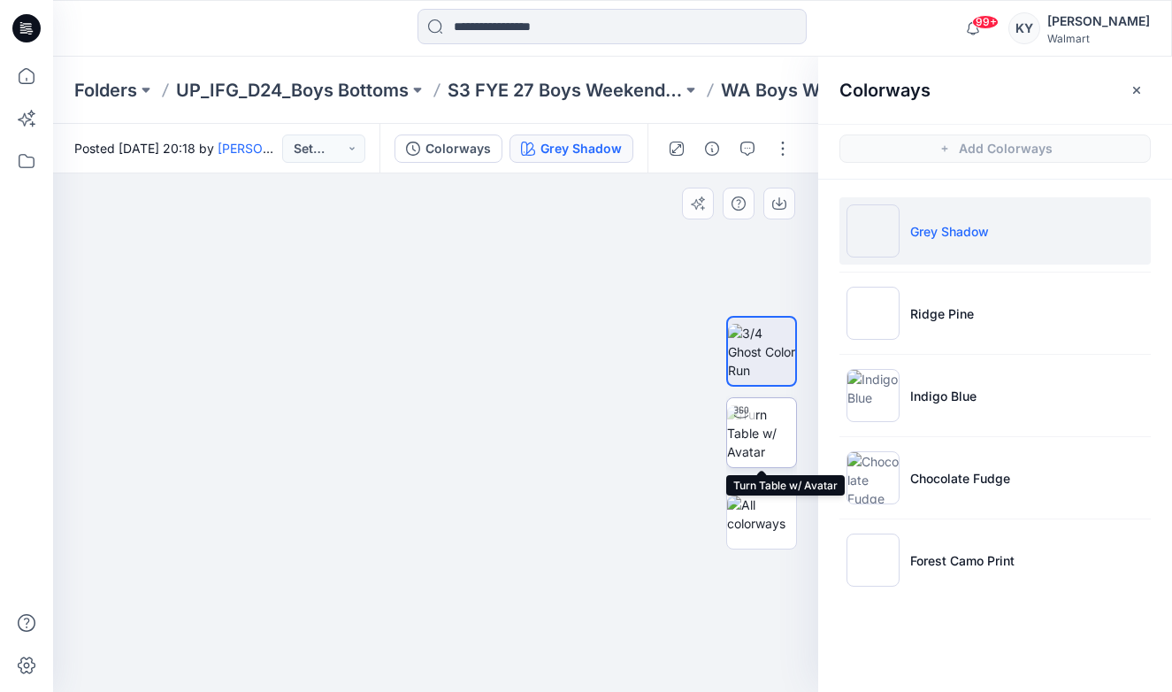
click at [773, 427] on img at bounding box center [761, 433] width 69 height 56
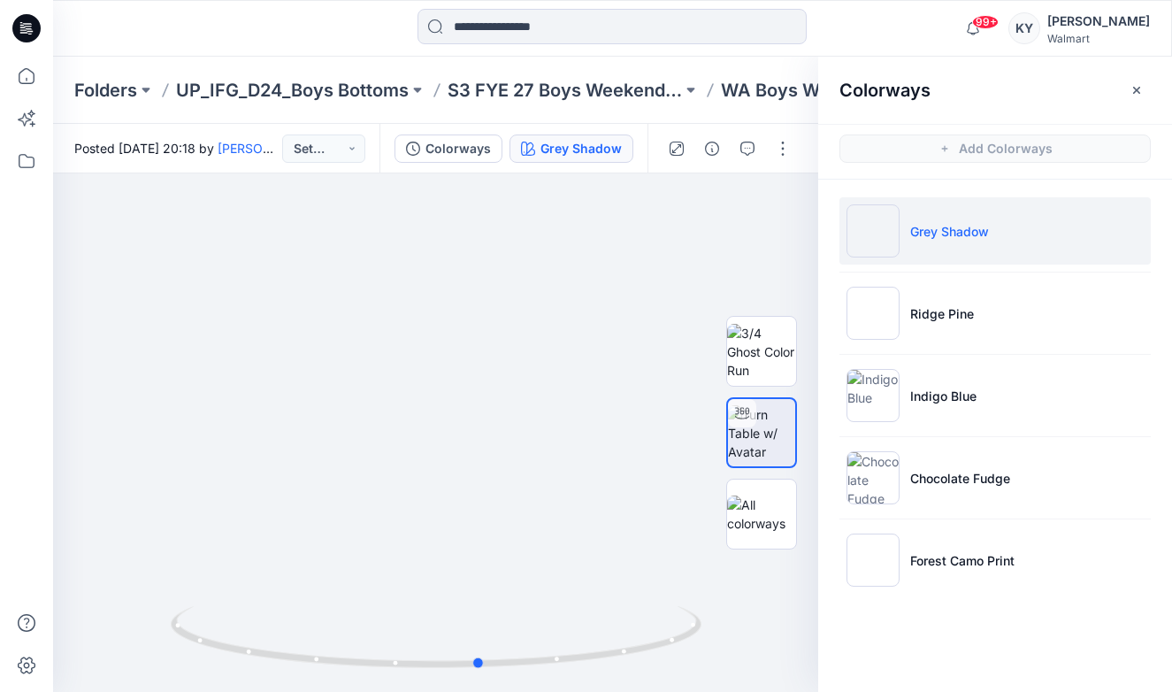
drag, startPoint x: 505, startPoint y: 491, endPoint x: 19, endPoint y: 516, distance: 487.0
click at [19, 516] on div "99+ Notifications Your style OT Boys Mix Media Fleece Jkt (non ASTM) is ready 1…" at bounding box center [586, 346] width 1172 height 692
click at [1139, 89] on icon "button" at bounding box center [1136, 90] width 14 height 14
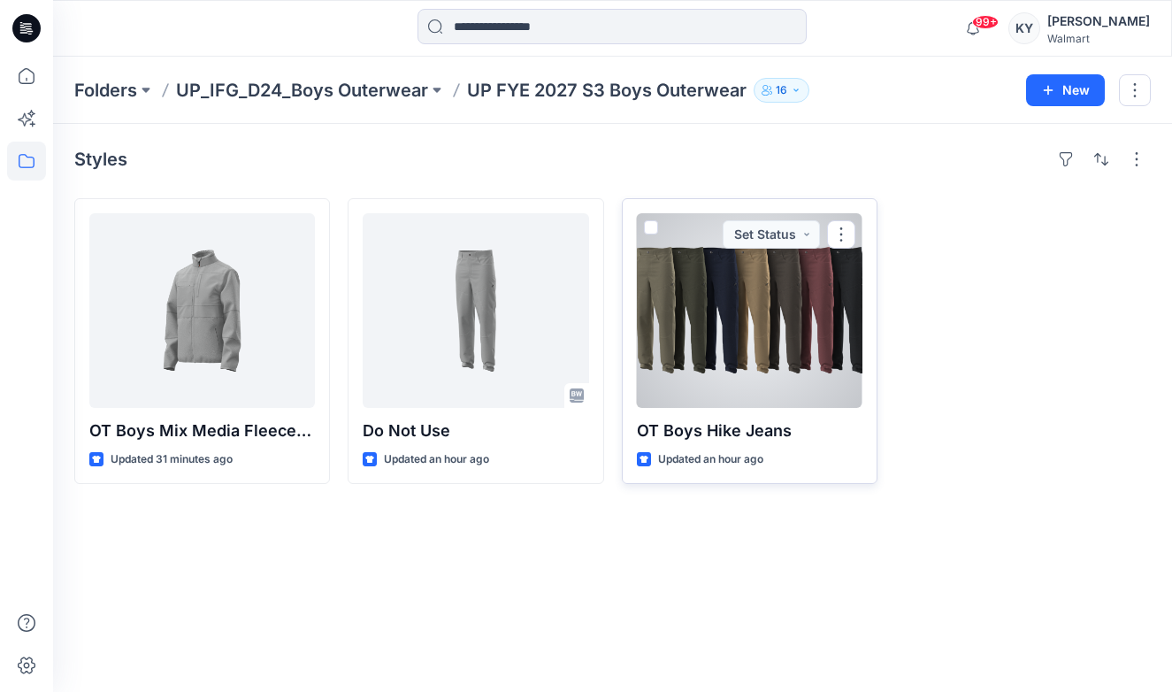
click at [799, 298] on div at bounding box center [750, 310] width 226 height 195
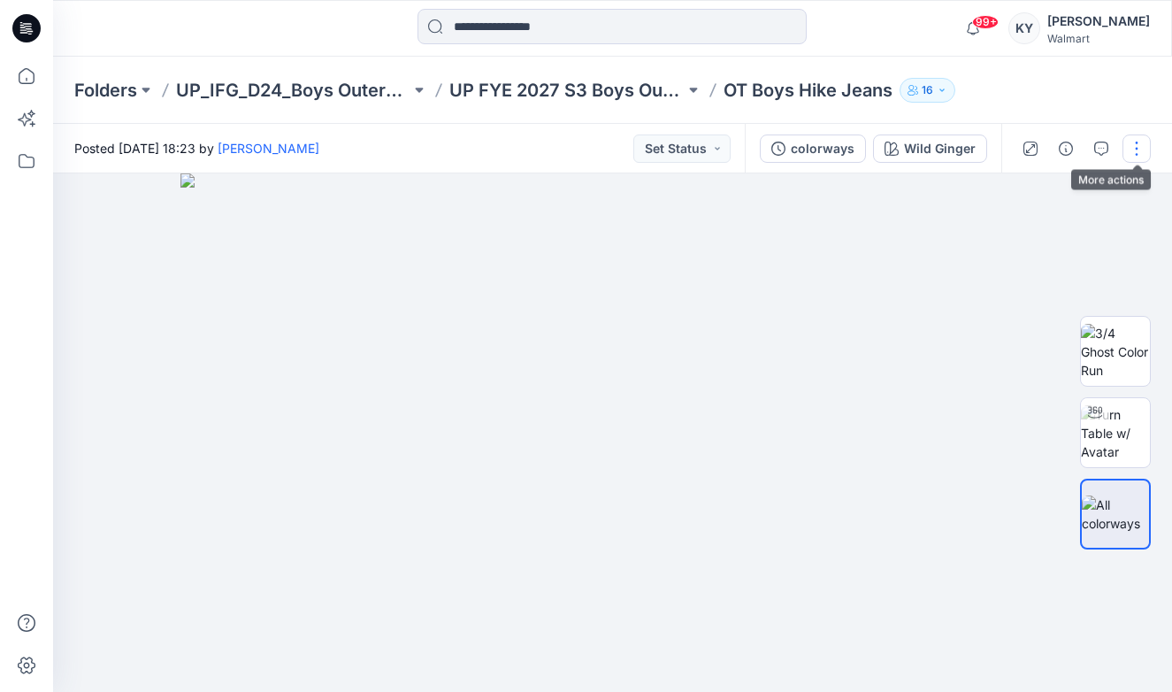
click at [1128, 149] on button "button" at bounding box center [1136, 148] width 28 height 28
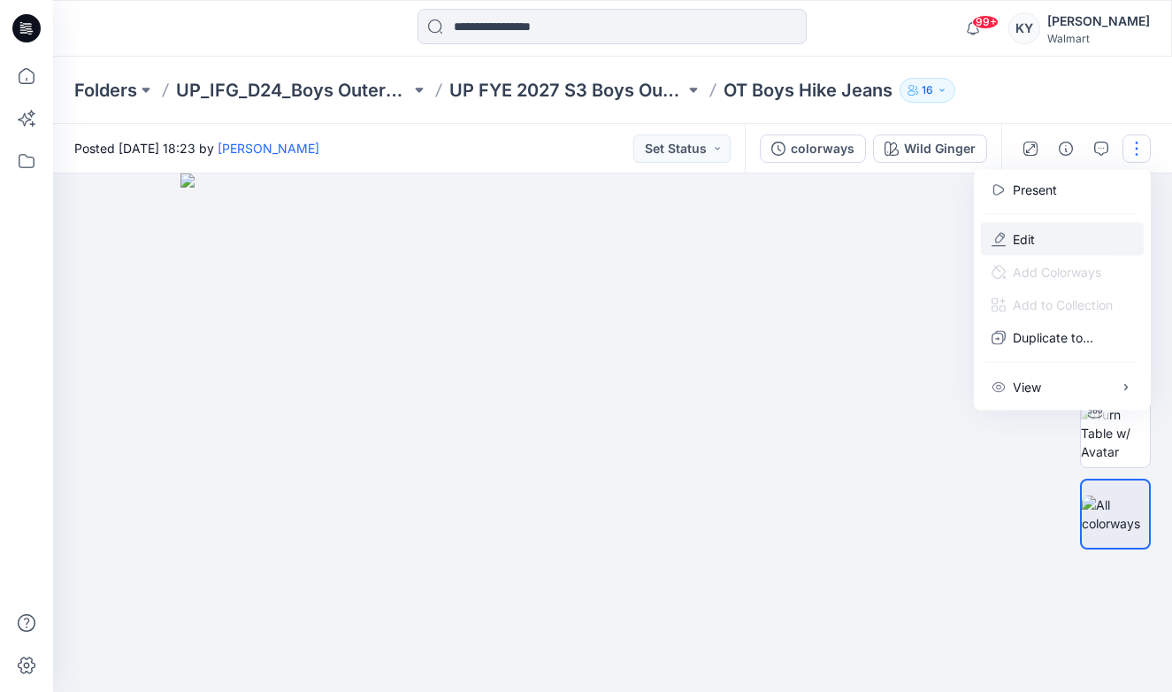
click at [1042, 232] on button "Edit" at bounding box center [1062, 239] width 163 height 33
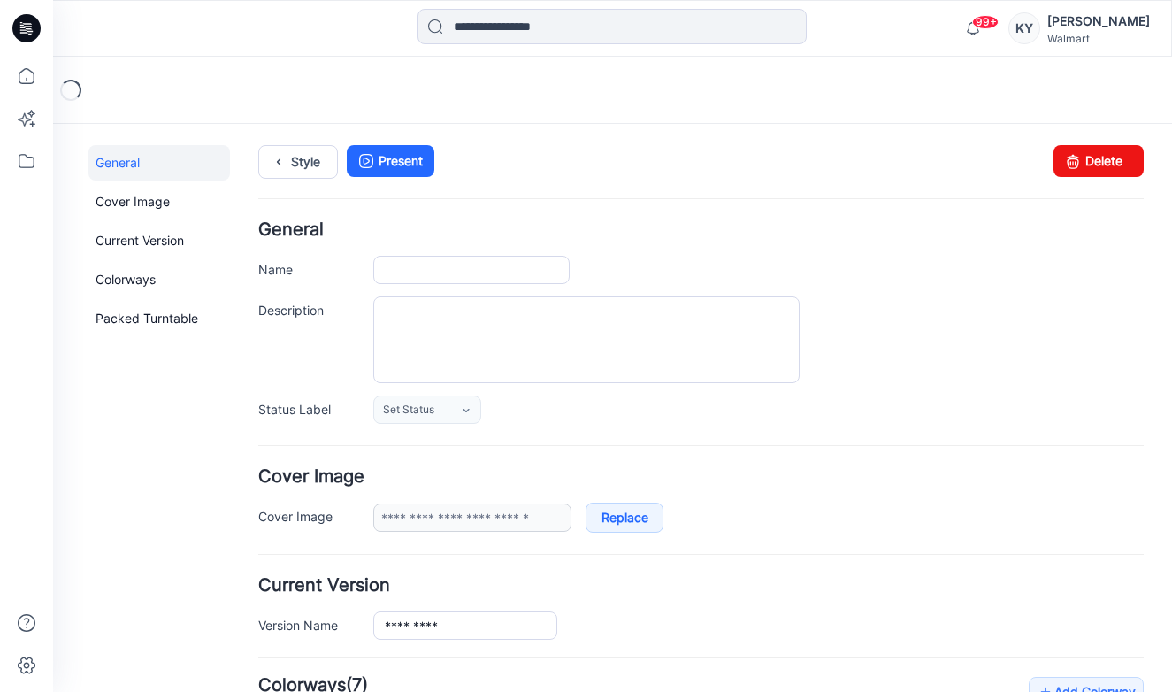
type input "**********"
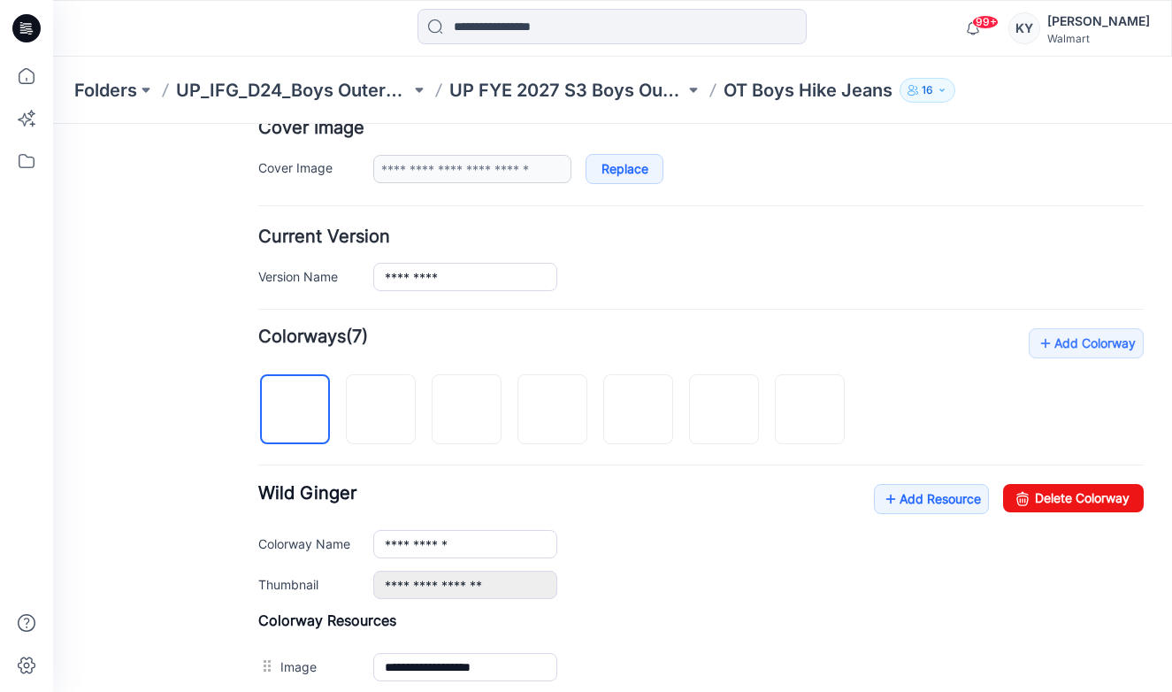
scroll to position [360, 0]
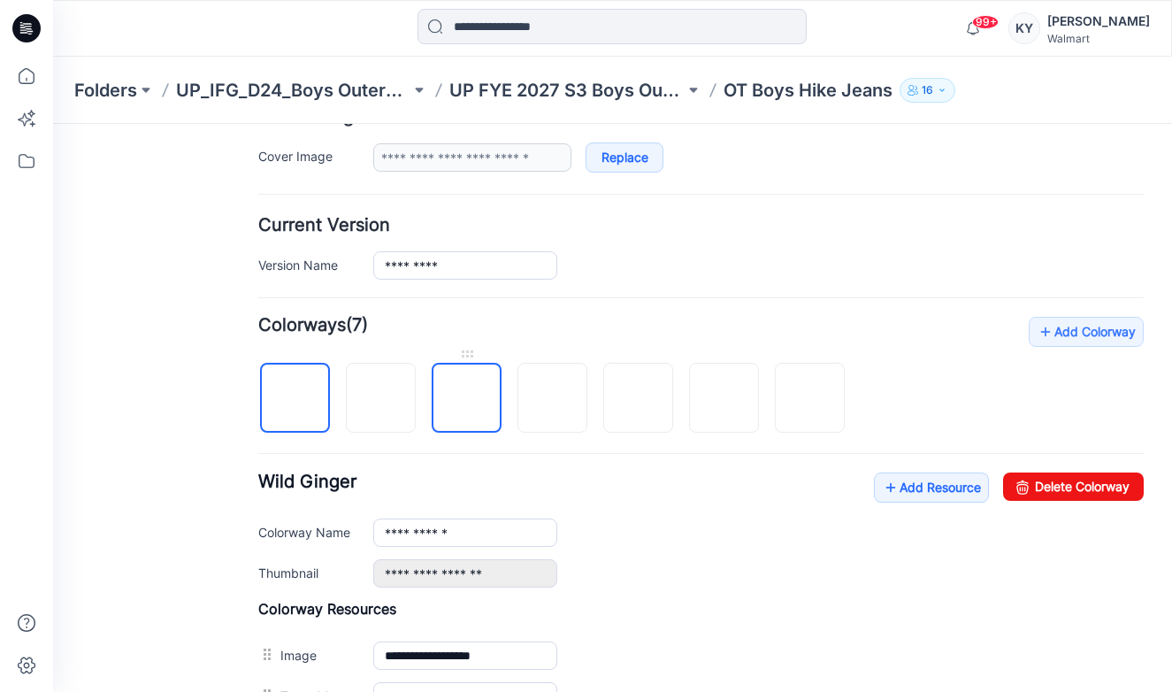
click at [467, 399] on img at bounding box center [467, 399] width 0 height 0
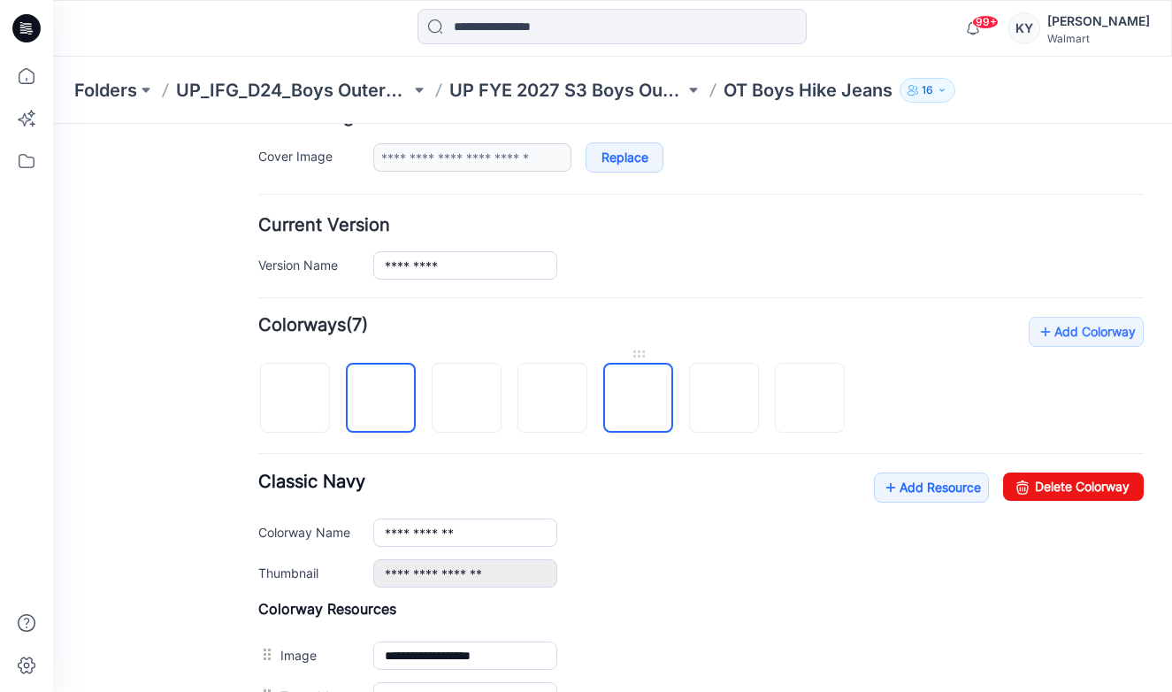
drag, startPoint x: 558, startPoint y: 356, endPoint x: 640, endPoint y: 396, distance: 91.8
click at [639, 399] on img at bounding box center [639, 399] width 0 height 0
drag, startPoint x: 640, startPoint y: 396, endPoint x: 639, endPoint y: 359, distance: 37.2
click at [639, 359] on div at bounding box center [638, 389] width 70 height 88
click at [467, 399] on img at bounding box center [467, 399] width 0 height 0
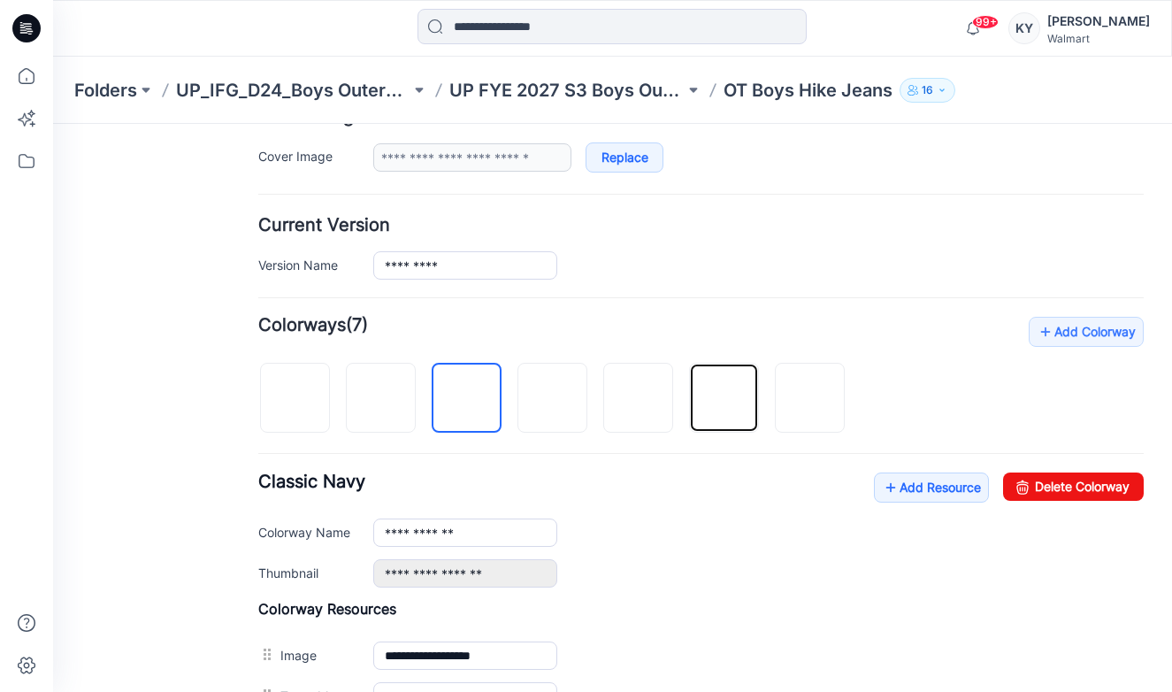
click at [724, 399] on img at bounding box center [724, 399] width 0 height 0
click at [723, 364] on link at bounding box center [724, 398] width 70 height 70
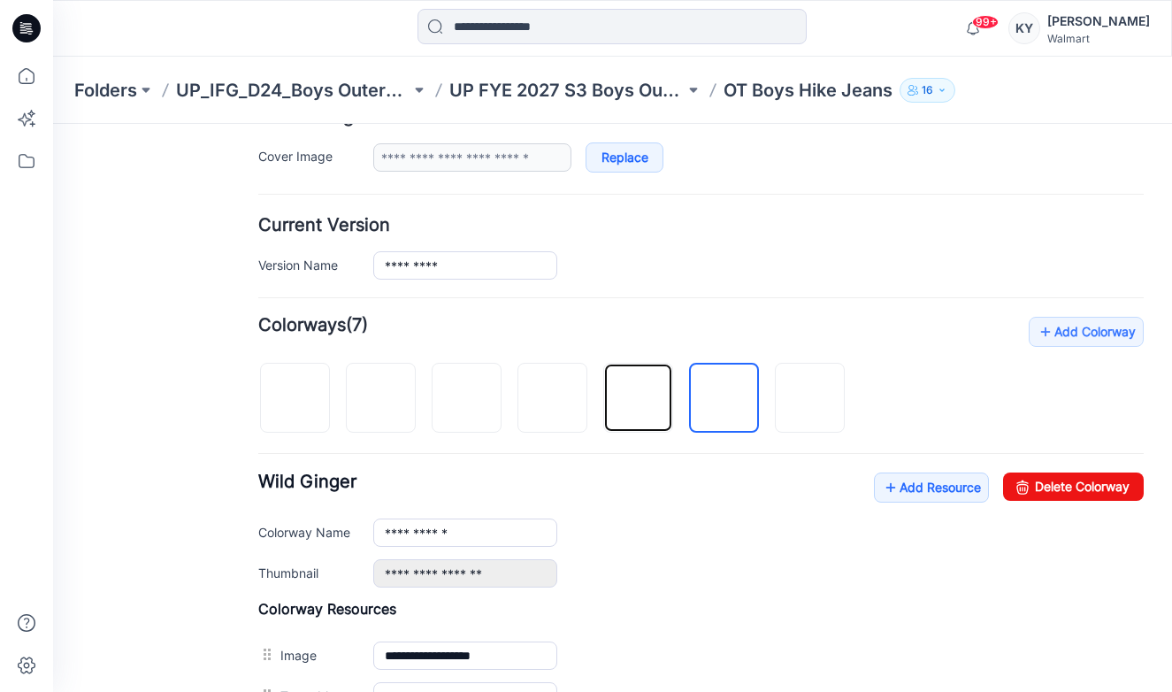
click at [639, 399] on img at bounding box center [639, 399] width 0 height 0
type input "**********"
click at [859, 387] on div "**********" at bounding box center [700, 517] width 885 height 400
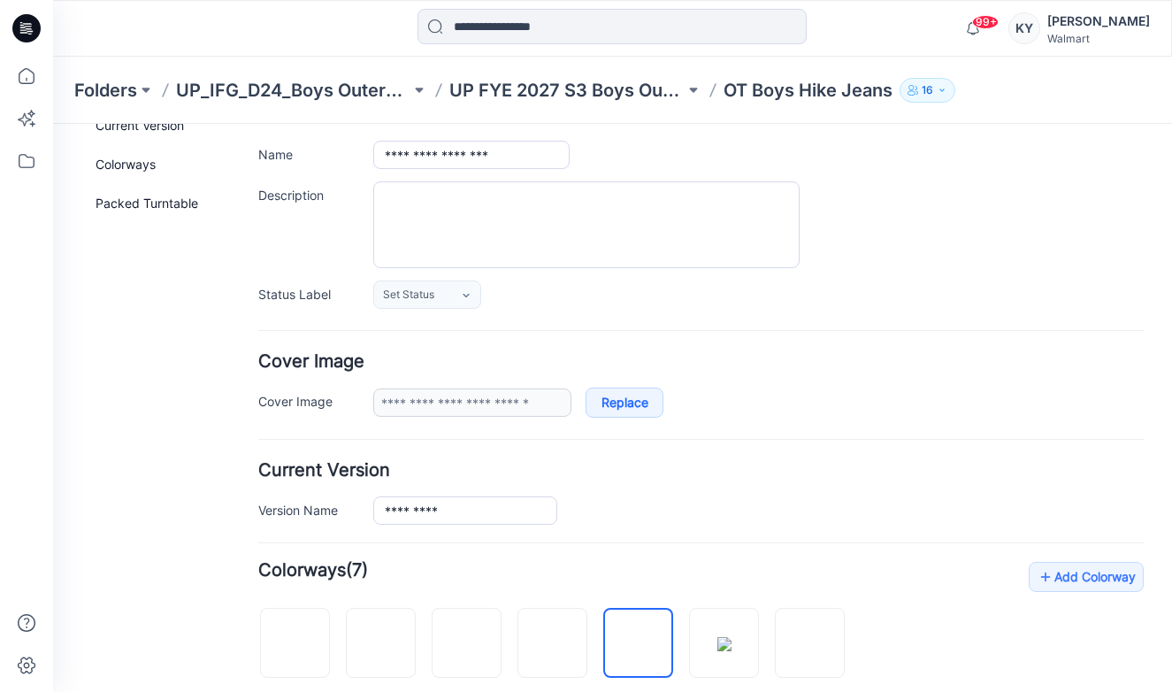
scroll to position [0, 0]
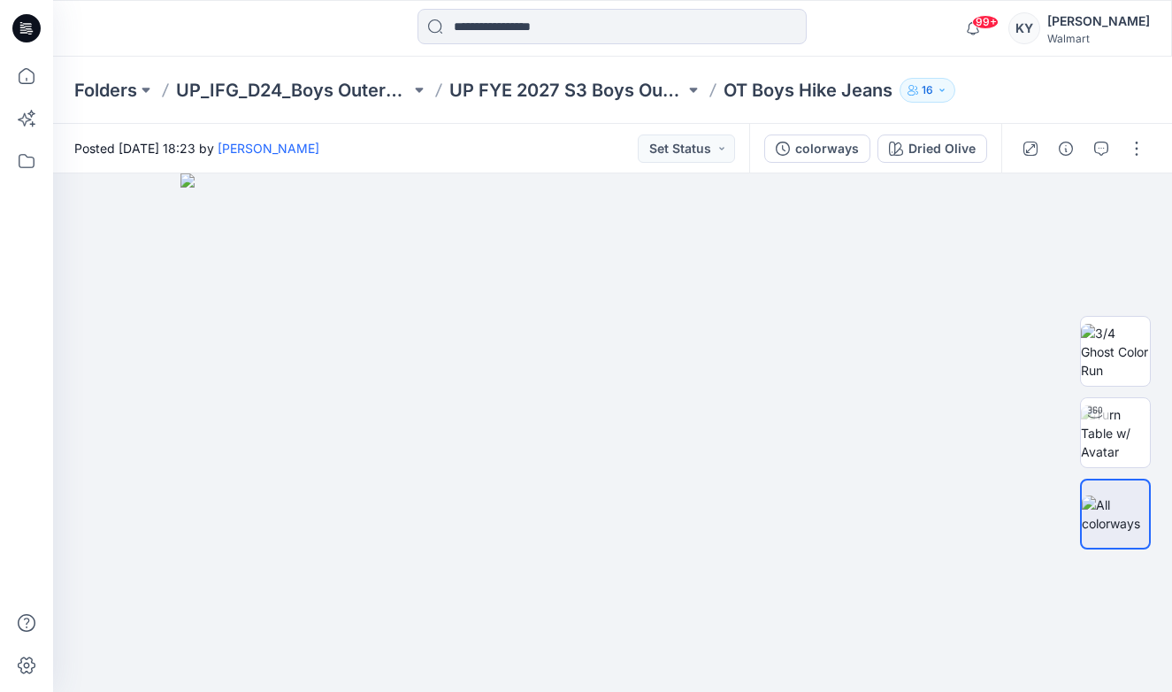
click at [522, 87] on p "UP FYE 2027 S3 Boys Outerwear" at bounding box center [566, 90] width 234 height 25
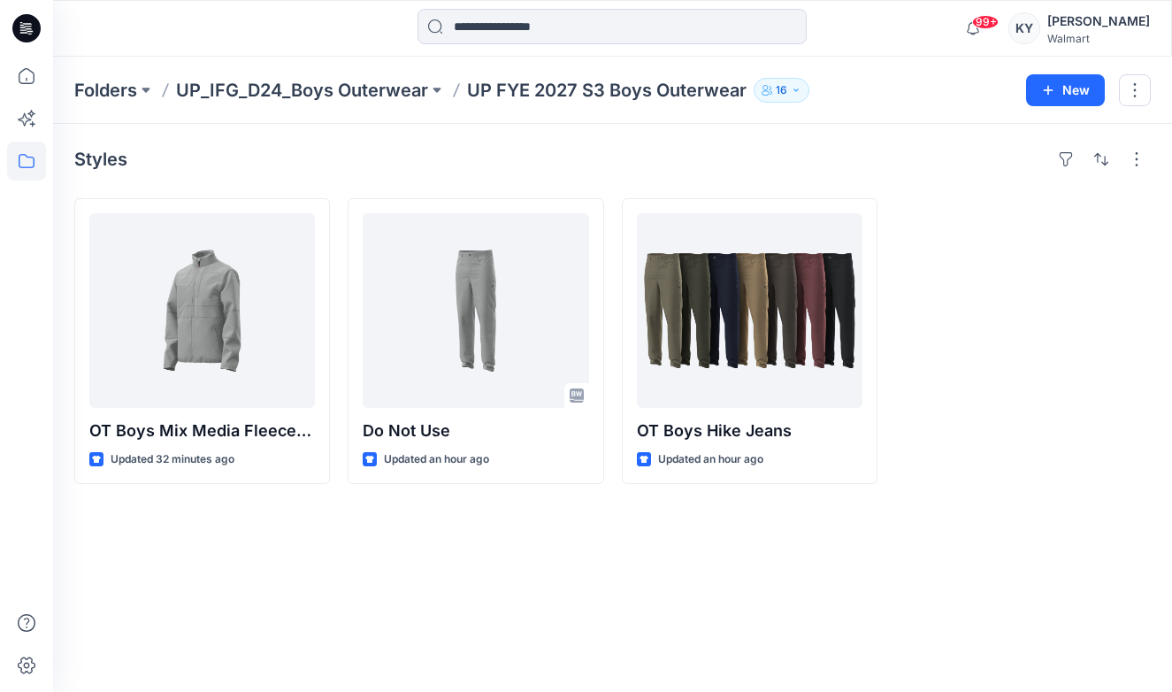
click at [798, 611] on div "Styles OT Boys Mix Media Fleece Jkt (non ASTM) Updated 32 minutes ago Do Not Us…" at bounding box center [612, 408] width 1119 height 568
click at [133, 86] on p "Folders" at bounding box center [105, 90] width 63 height 25
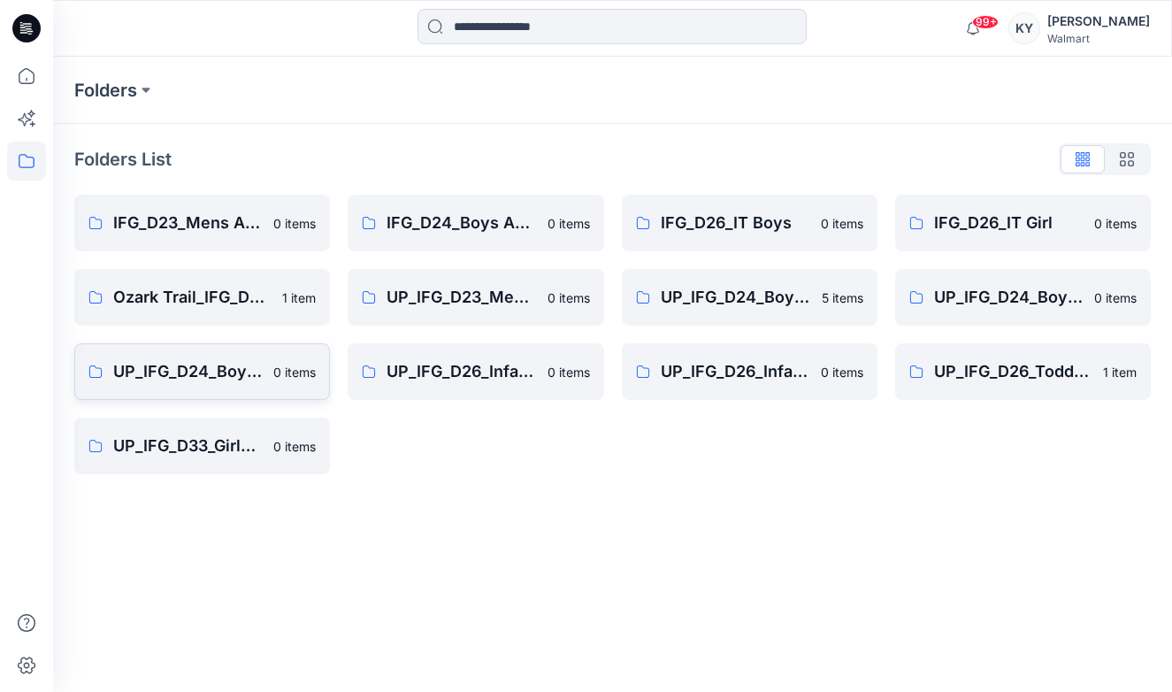
click at [224, 371] on p "UP_IFG_D24_Boys Outerwear" at bounding box center [187, 371] width 149 height 25
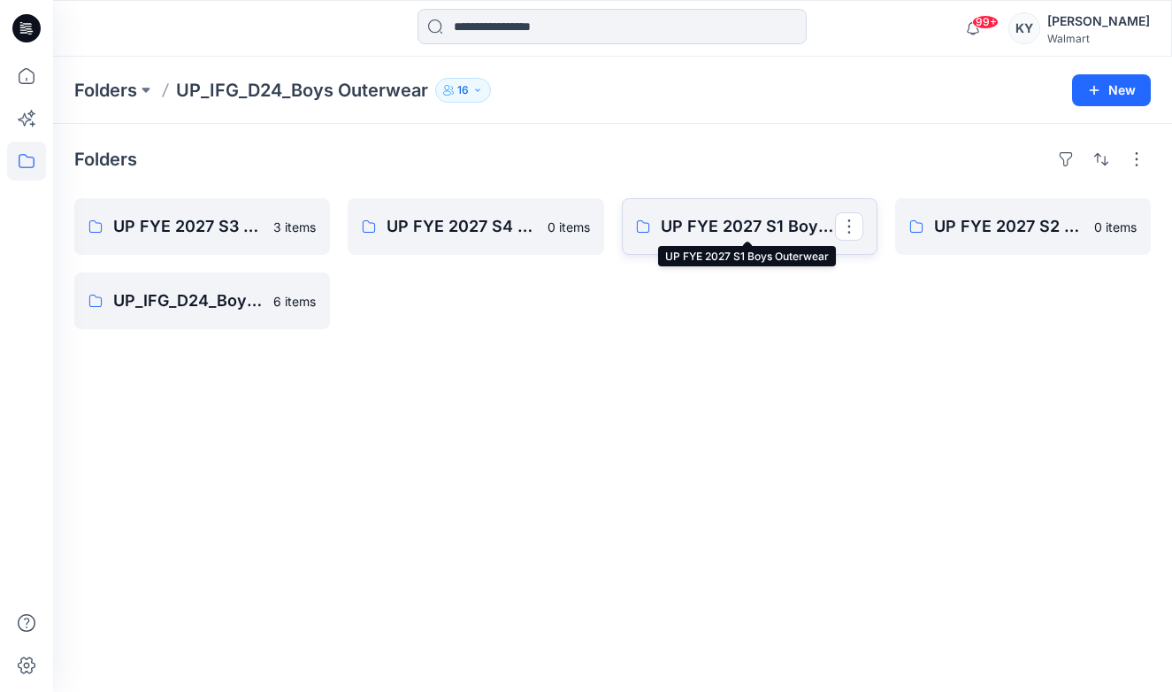
click at [754, 226] on p "UP FYE 2027 S1 Boys Outerwear" at bounding box center [748, 226] width 174 height 25
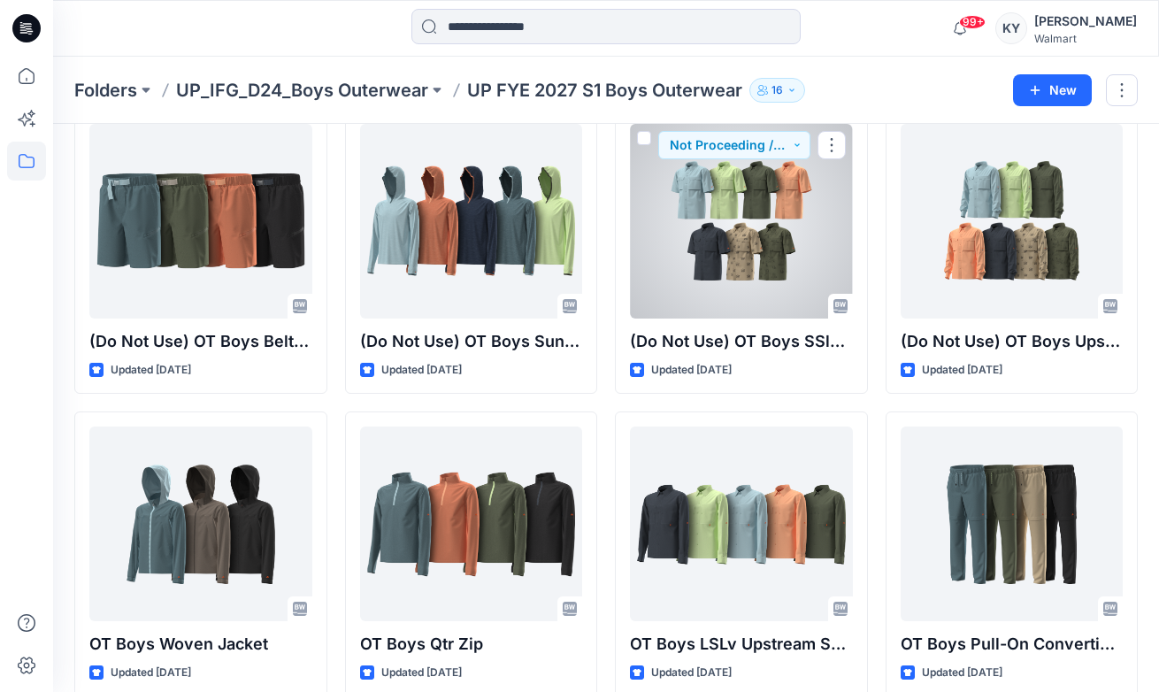
scroll to position [418, 0]
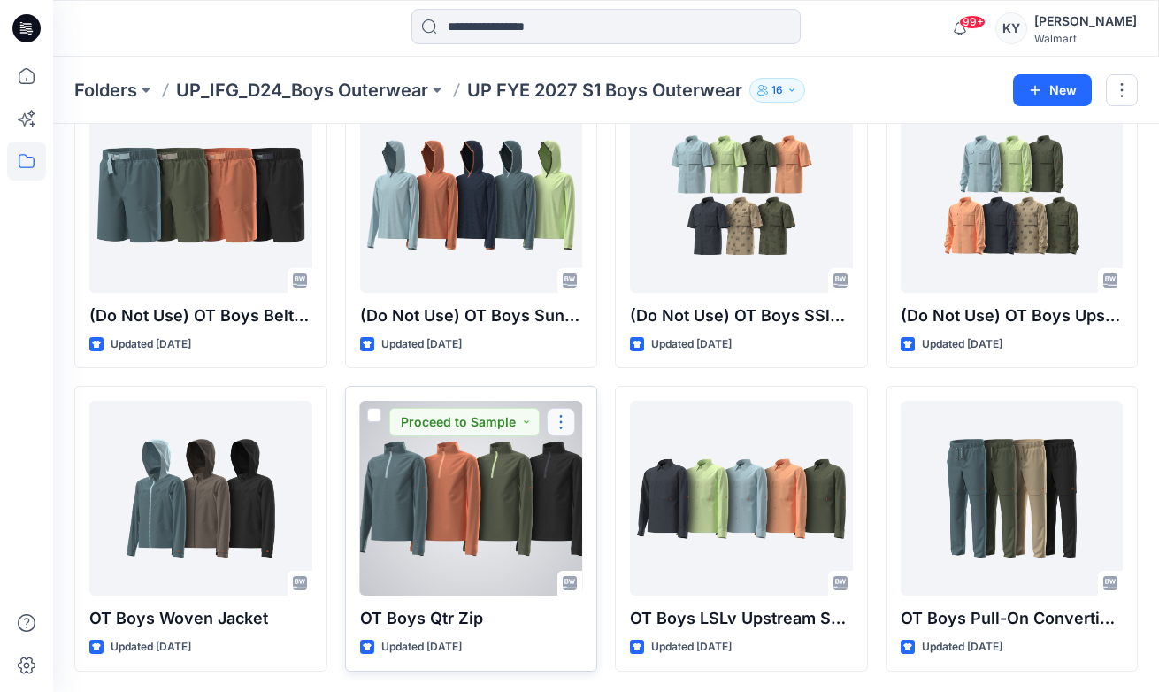
click at [562, 419] on button "button" at bounding box center [561, 422] width 28 height 28
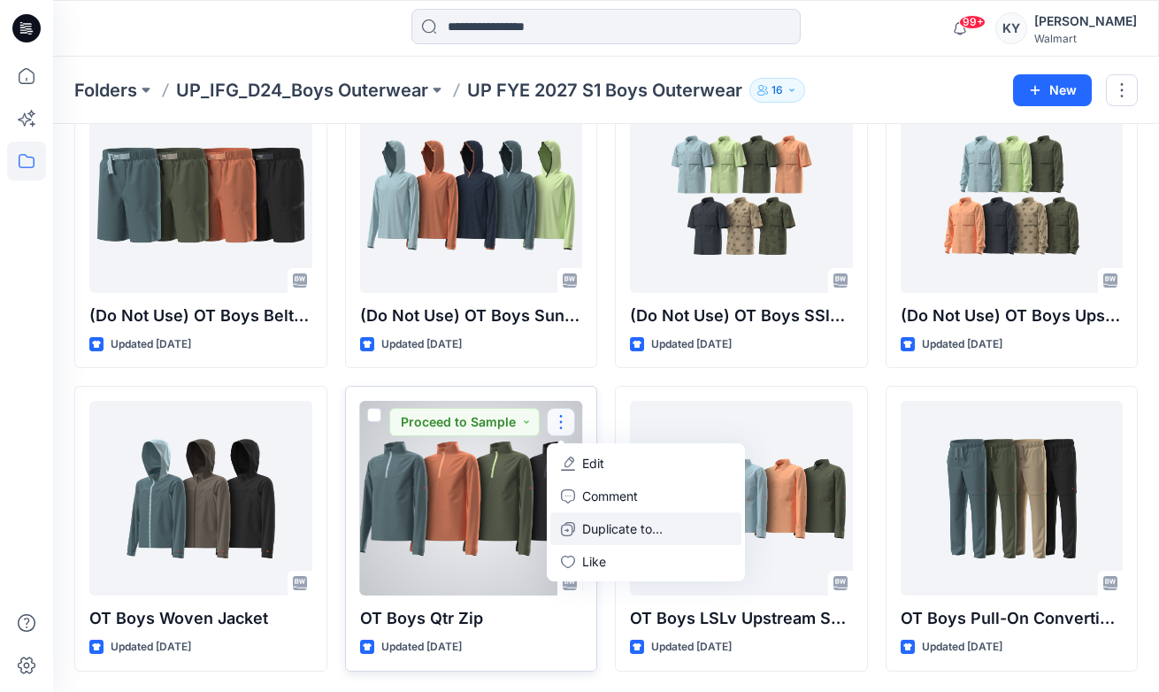
click at [613, 523] on p "Duplicate to..." at bounding box center [622, 528] width 80 height 19
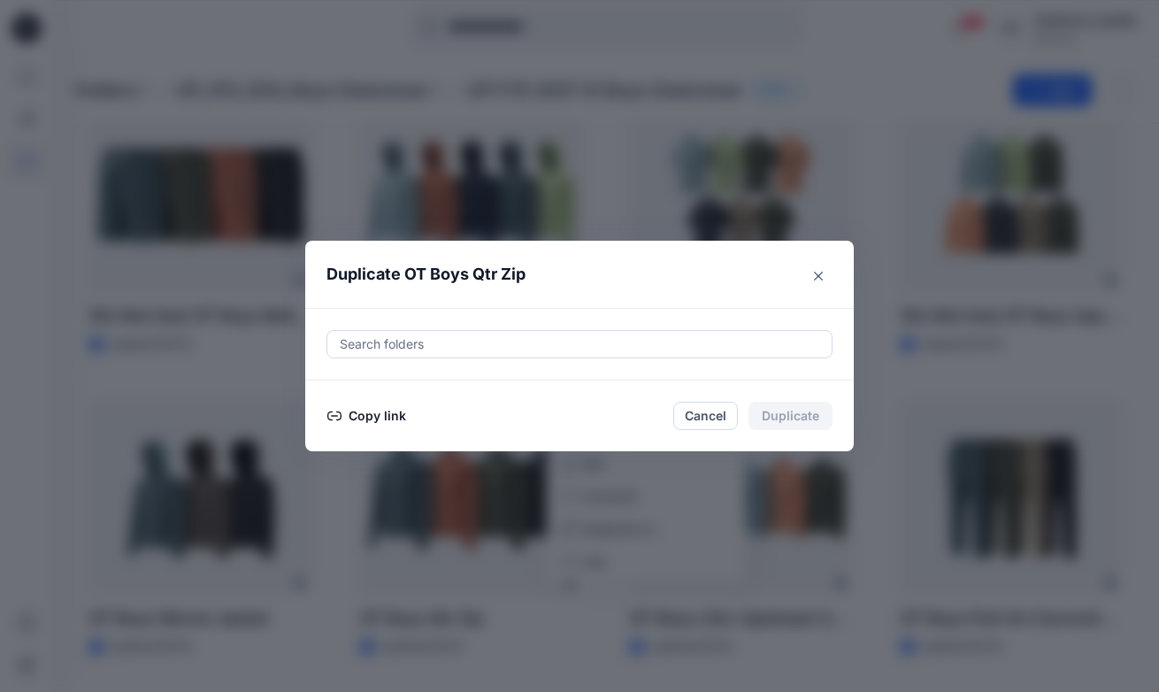
click at [624, 352] on div at bounding box center [579, 343] width 483 height 21
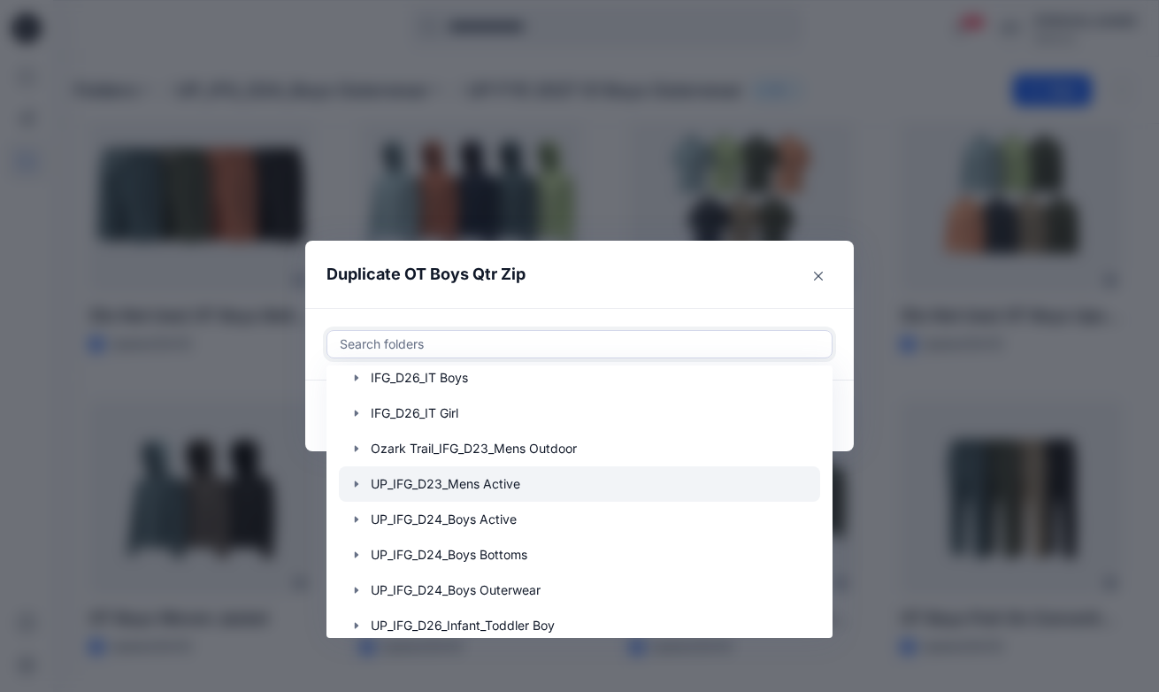
scroll to position [160, 0]
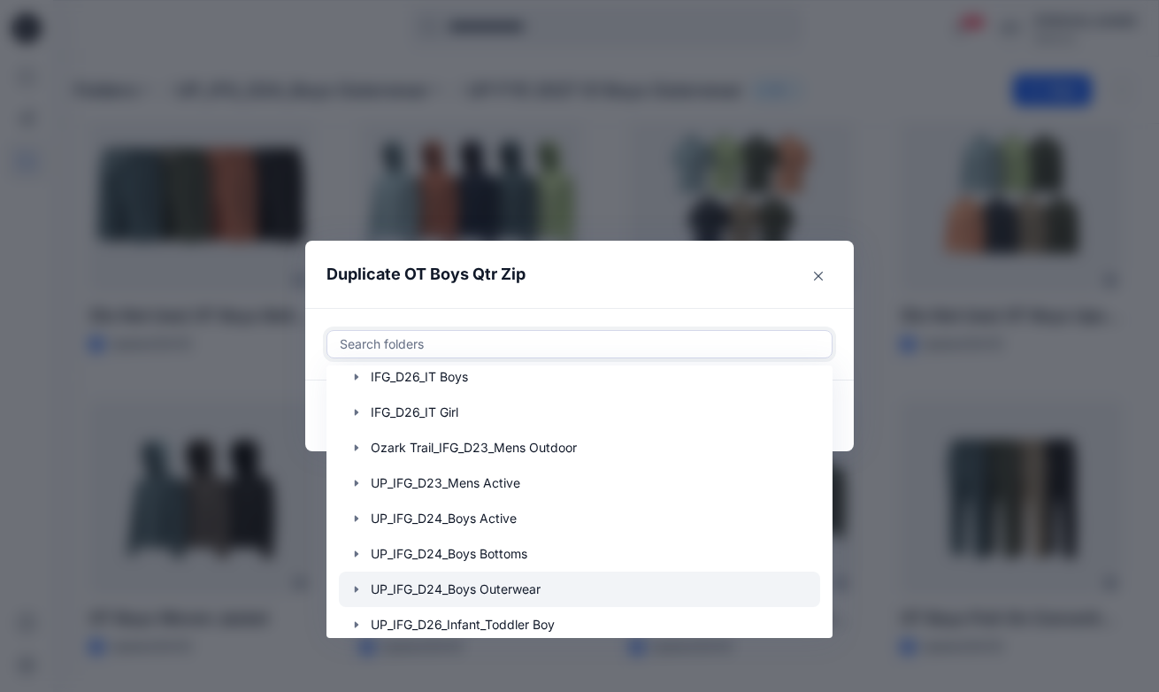
click at [477, 587] on div at bounding box center [579, 588] width 481 height 35
click at [363, 586] on icon "button" at bounding box center [356, 589] width 14 height 14
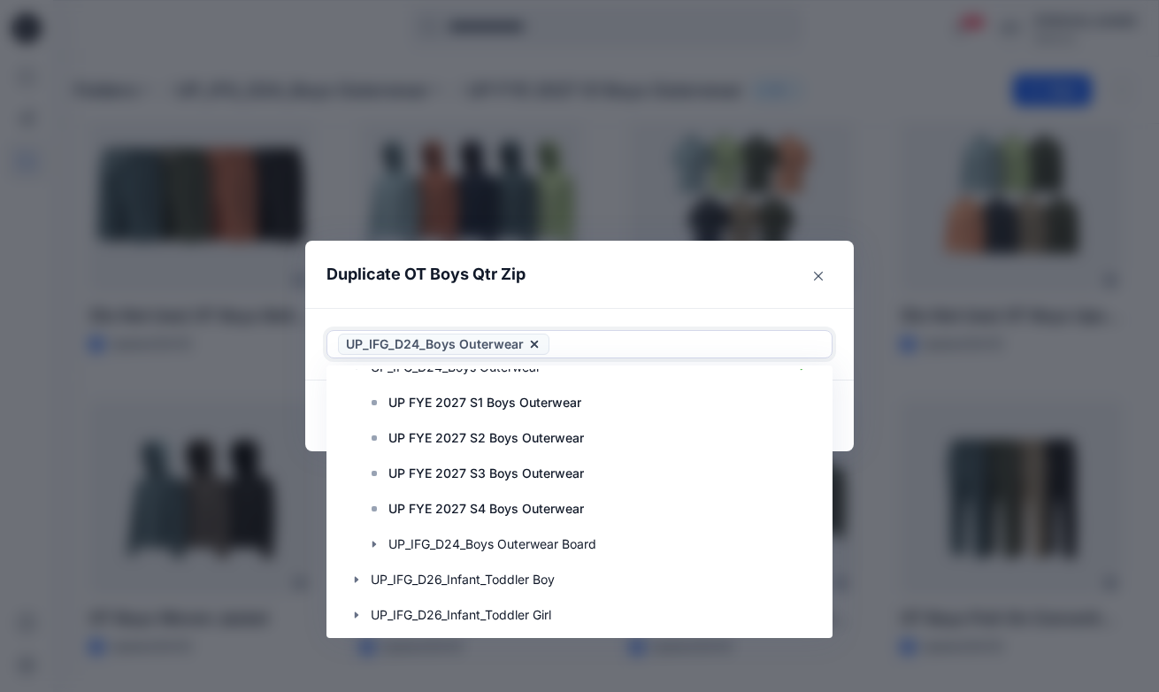
scroll to position [378, 0]
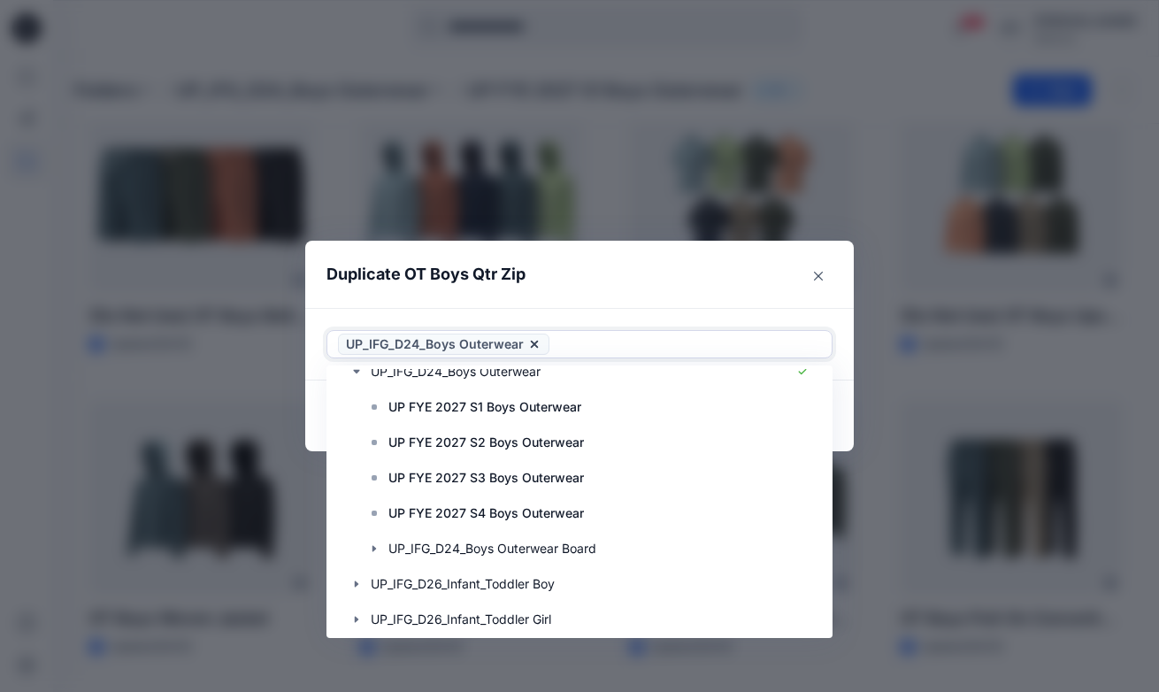
click at [539, 341] on icon at bounding box center [534, 344] width 14 height 14
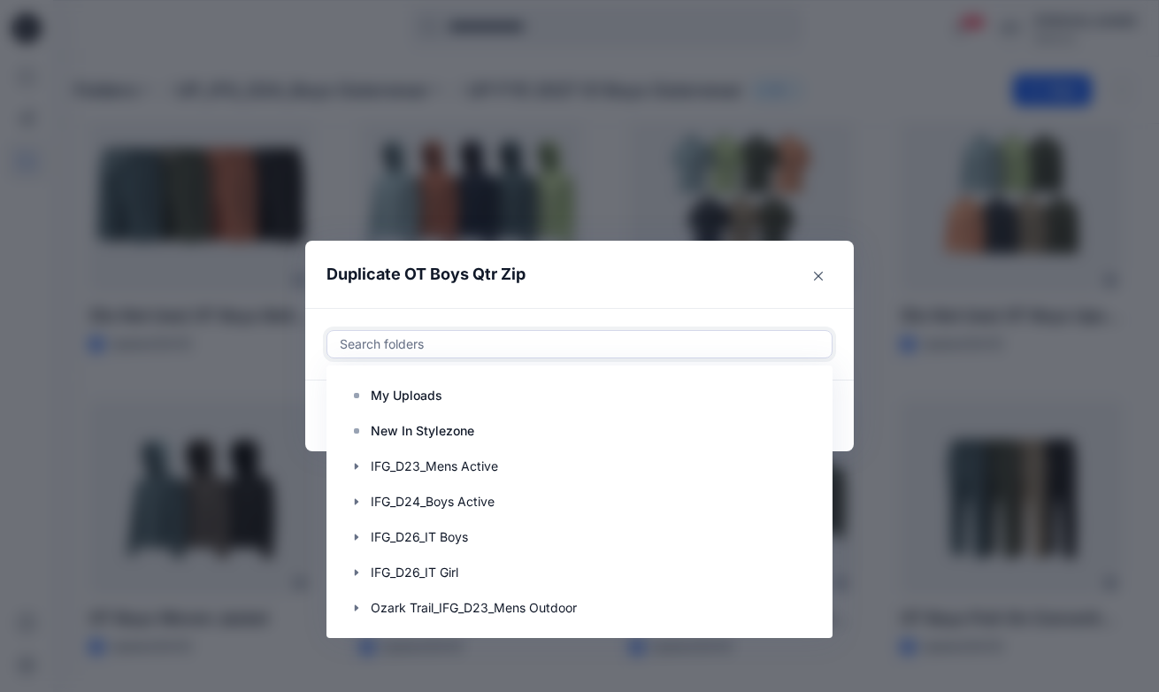
click at [578, 338] on div at bounding box center [579, 343] width 483 height 21
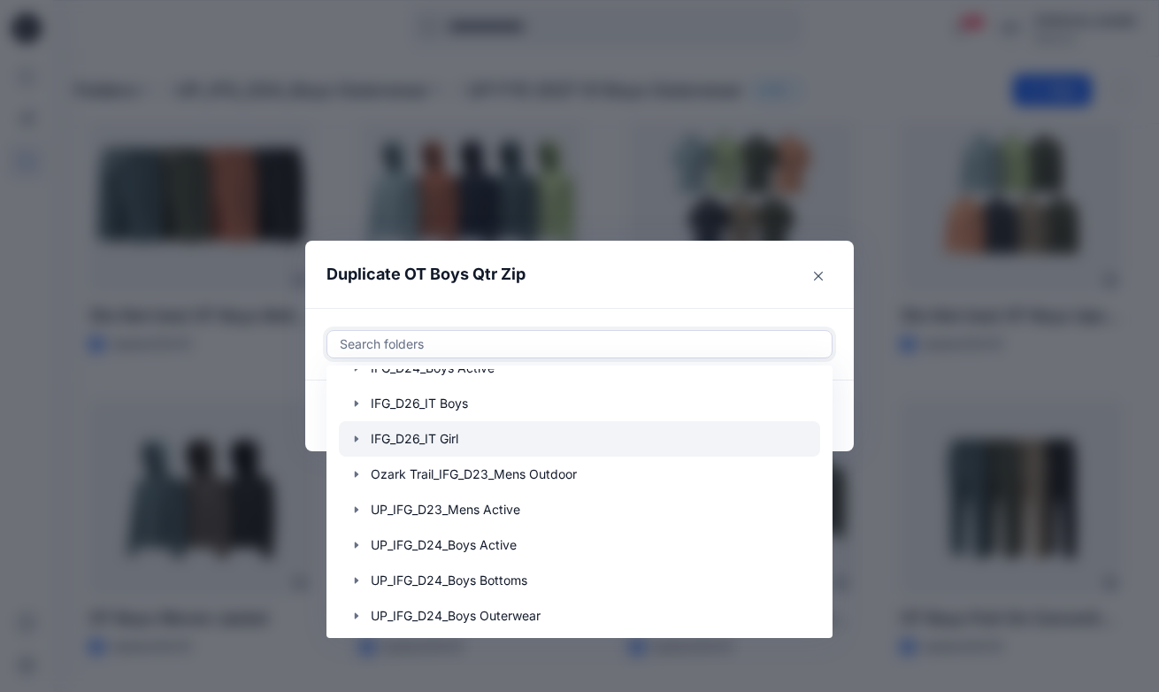
scroll to position [242, 0]
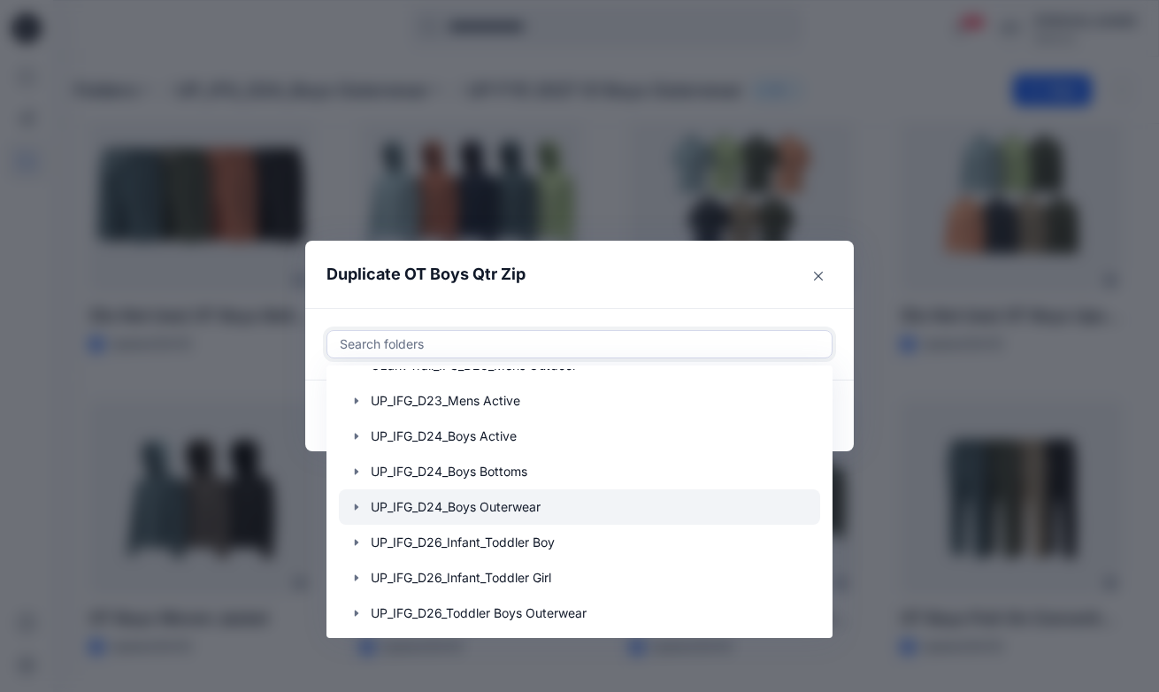
click at [363, 507] on icon "button" at bounding box center [356, 507] width 14 height 14
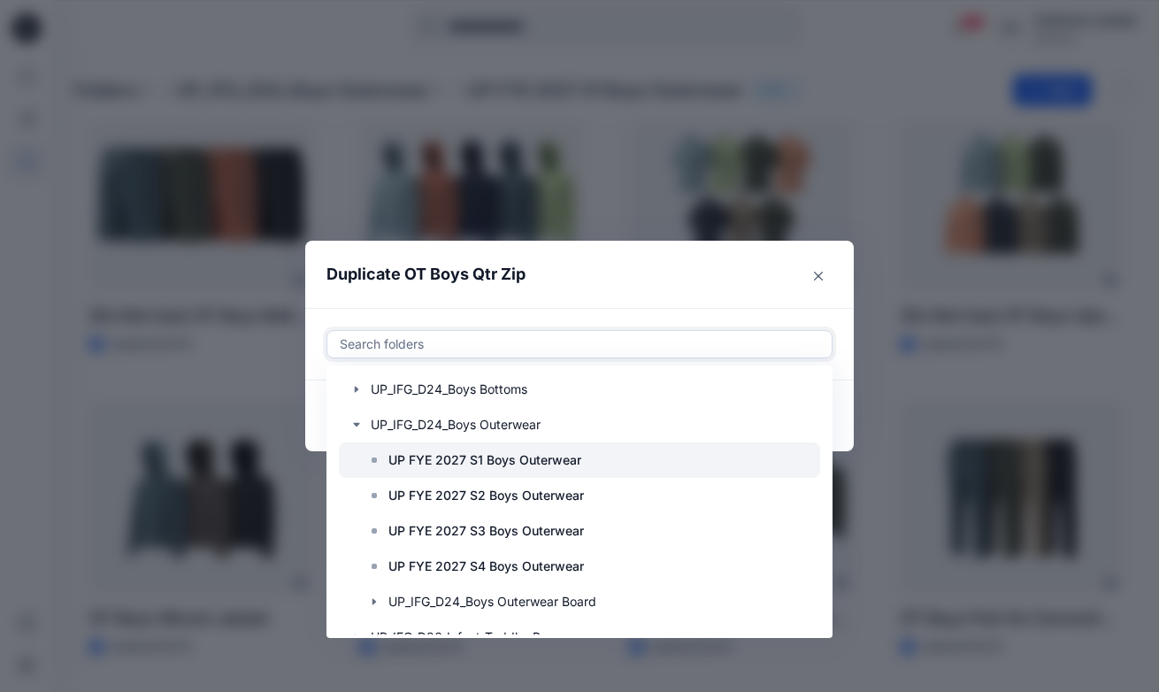
scroll to position [329, 0]
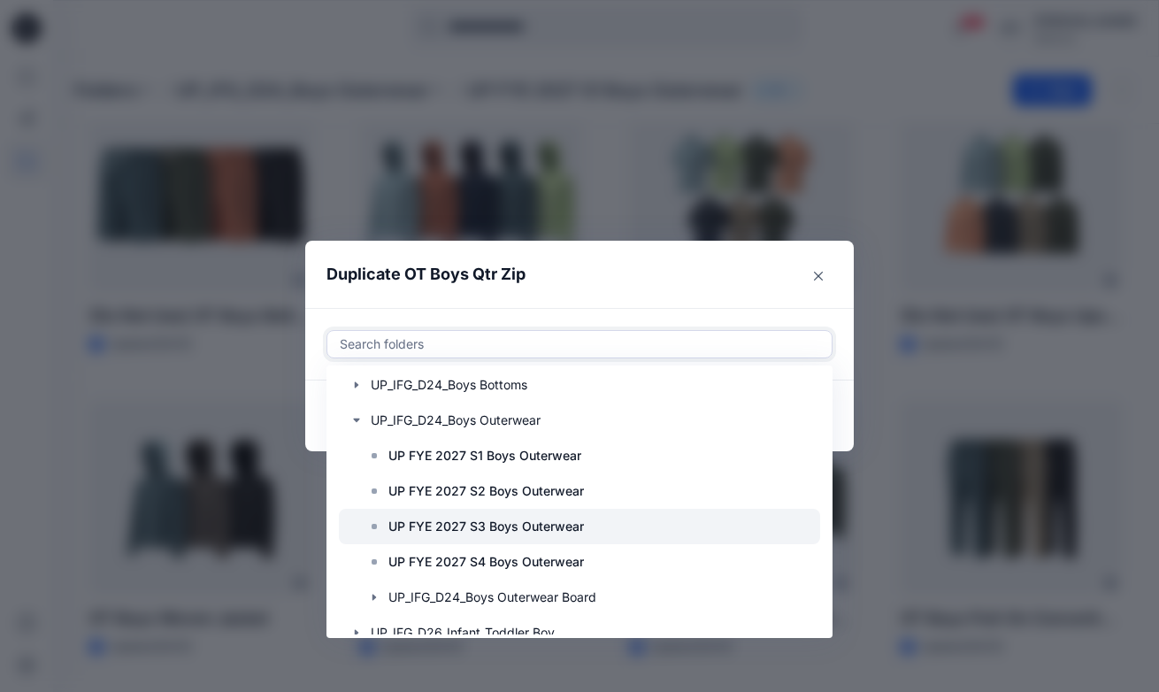
click at [536, 528] on p "UP FYE 2027 S3 Boys Outerwear" at bounding box center [485, 526] width 195 height 21
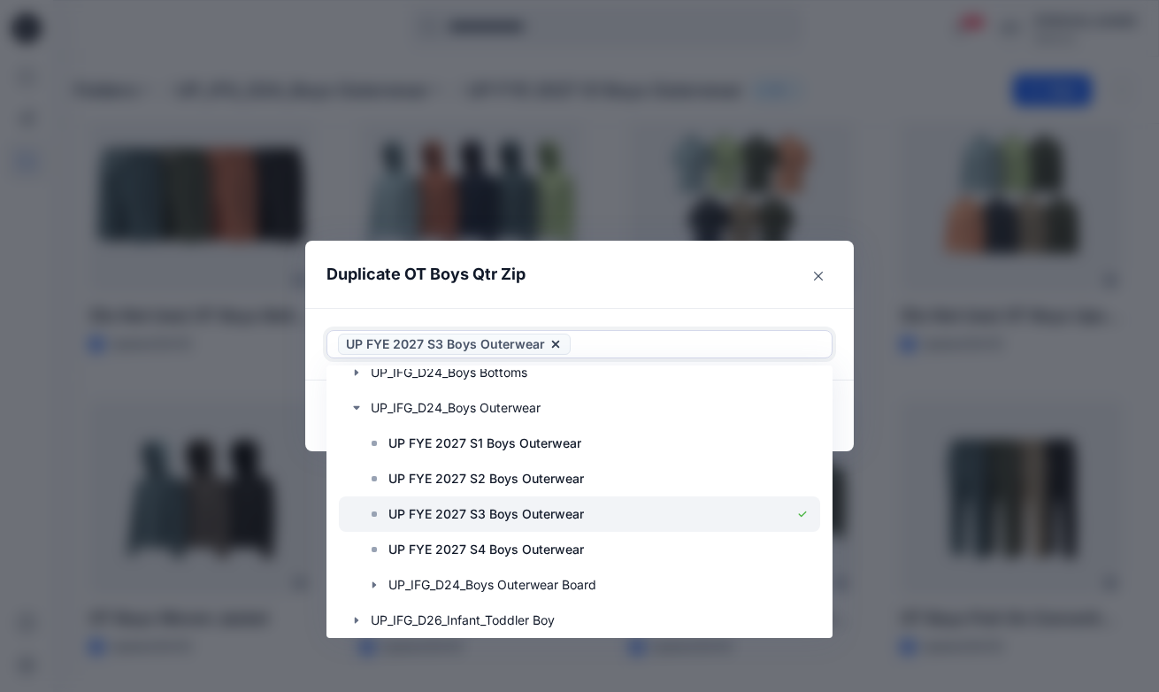
scroll to position [340, 0]
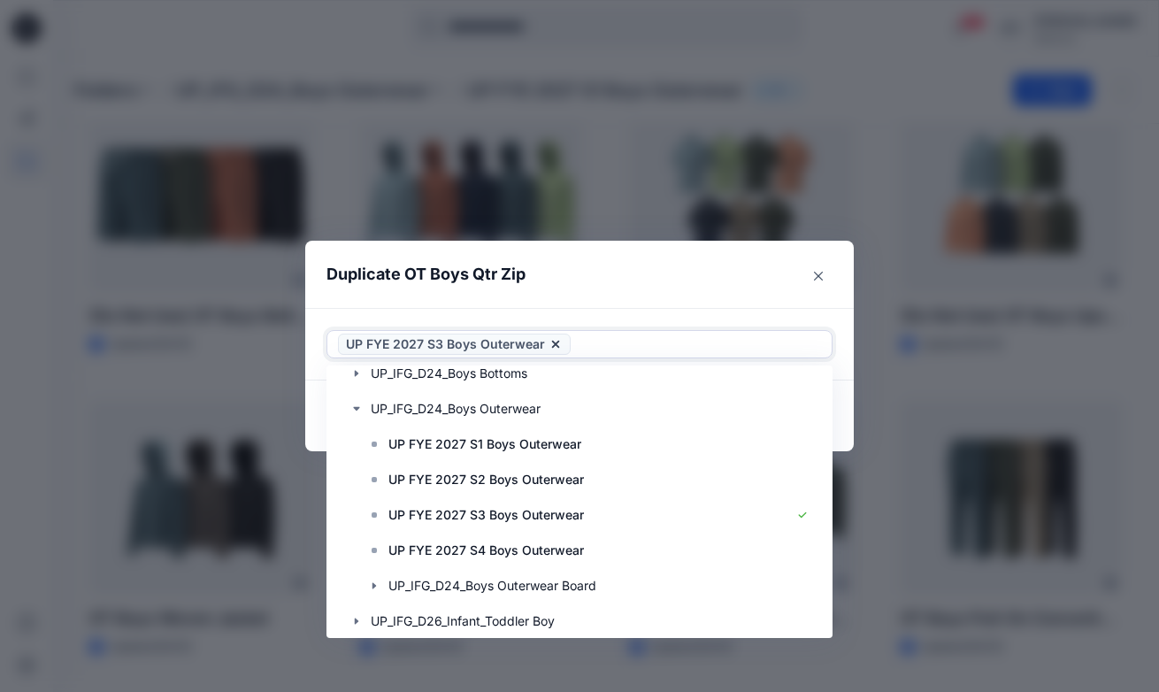
click at [845, 318] on div "option UP_IFG_D24_Boys Outerwear, deselected. Use Up and Down to choose options…" at bounding box center [579, 344] width 548 height 73
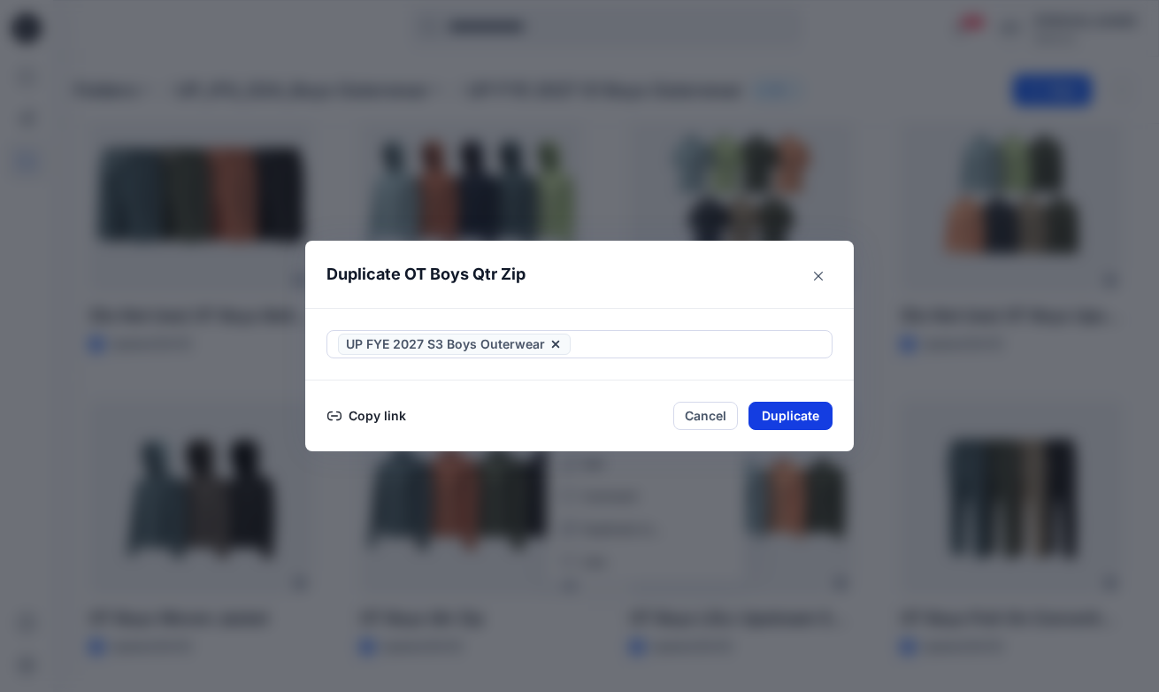
click at [802, 413] on button "Duplicate" at bounding box center [790, 416] width 84 height 28
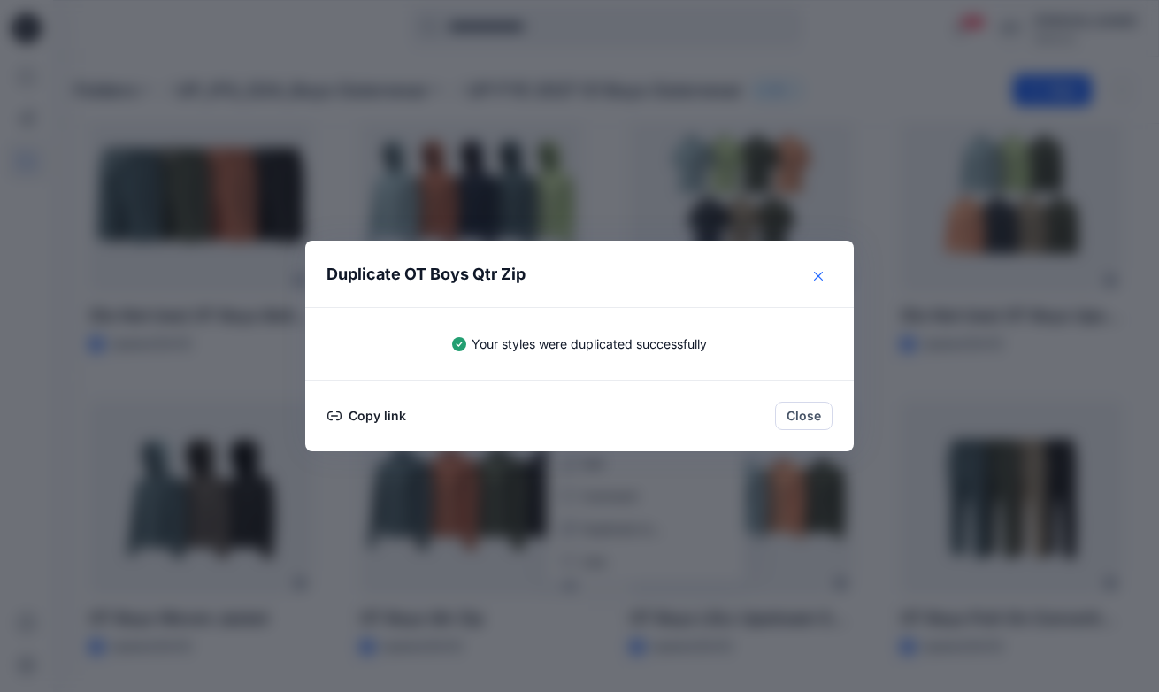
click at [822, 272] on icon "Close" at bounding box center [818, 276] width 9 height 9
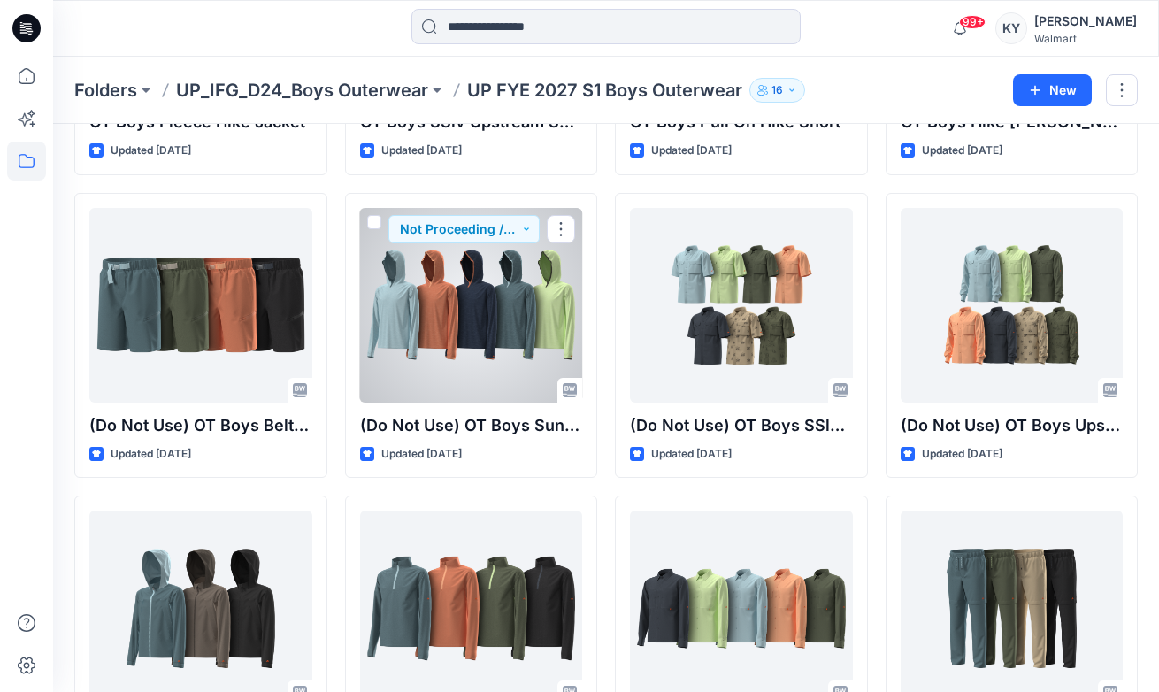
scroll to position [290, 0]
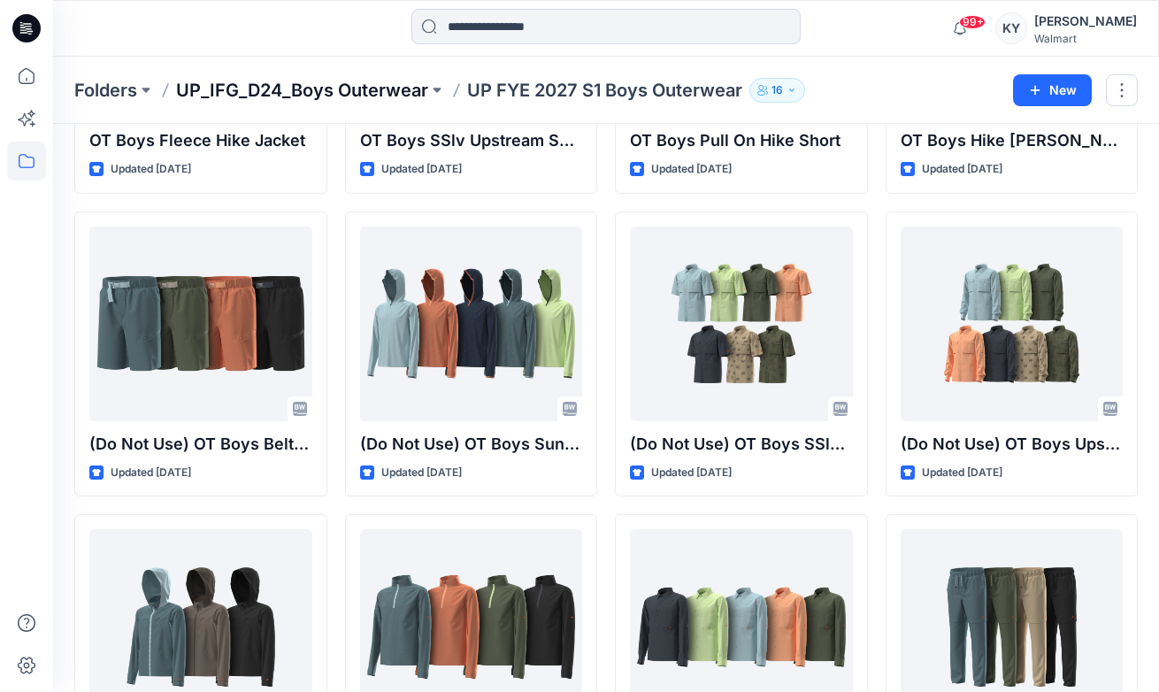
click at [407, 88] on p "UP_IFG_D24_Boys Outerwear" at bounding box center [302, 90] width 252 height 25
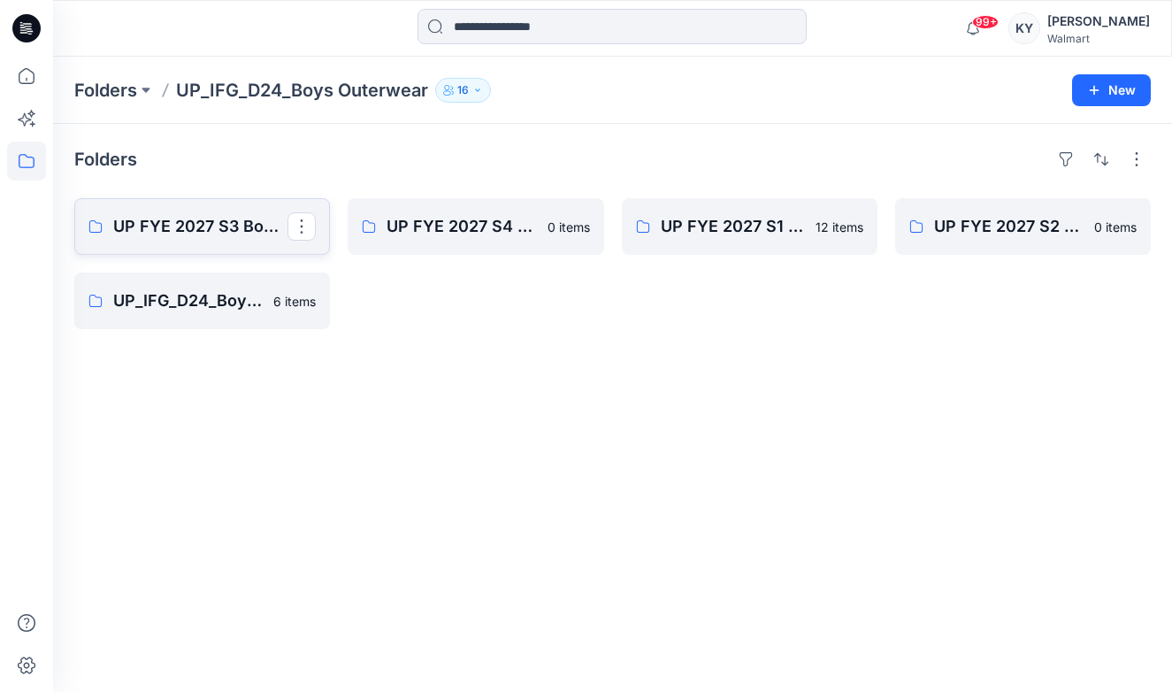
click at [234, 226] on p "UP FYE 2027 S3 Boys Outerwear" at bounding box center [200, 226] width 174 height 25
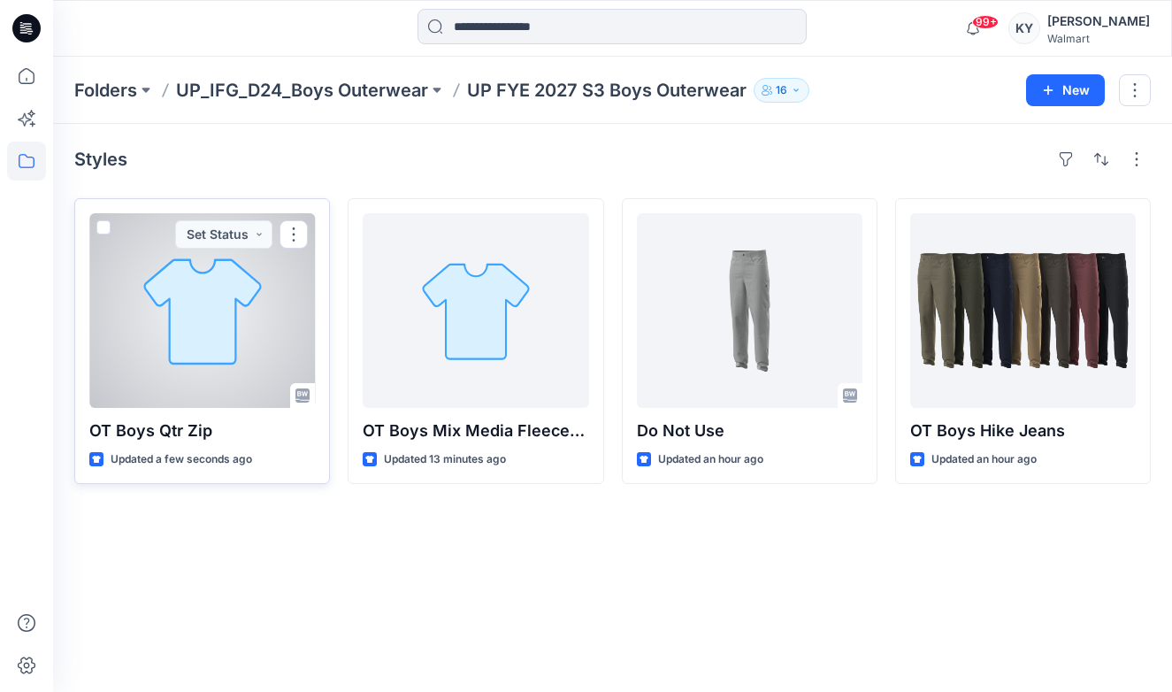
click at [257, 350] on div at bounding box center [202, 310] width 226 height 195
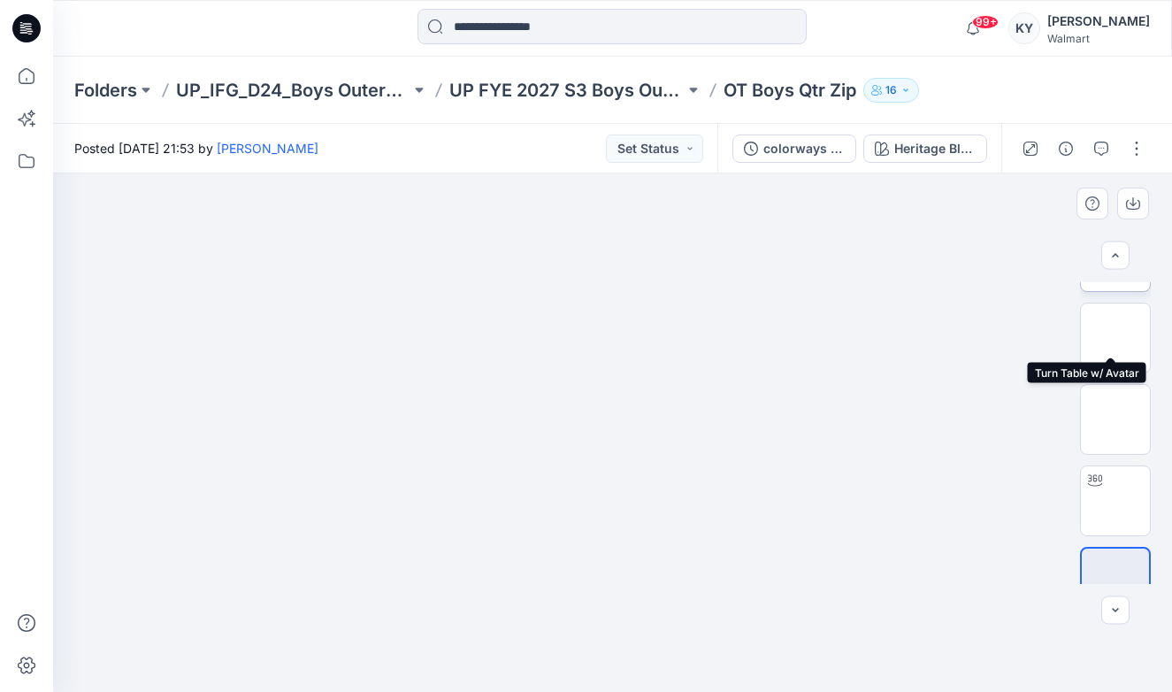
scroll to position [176, 0]
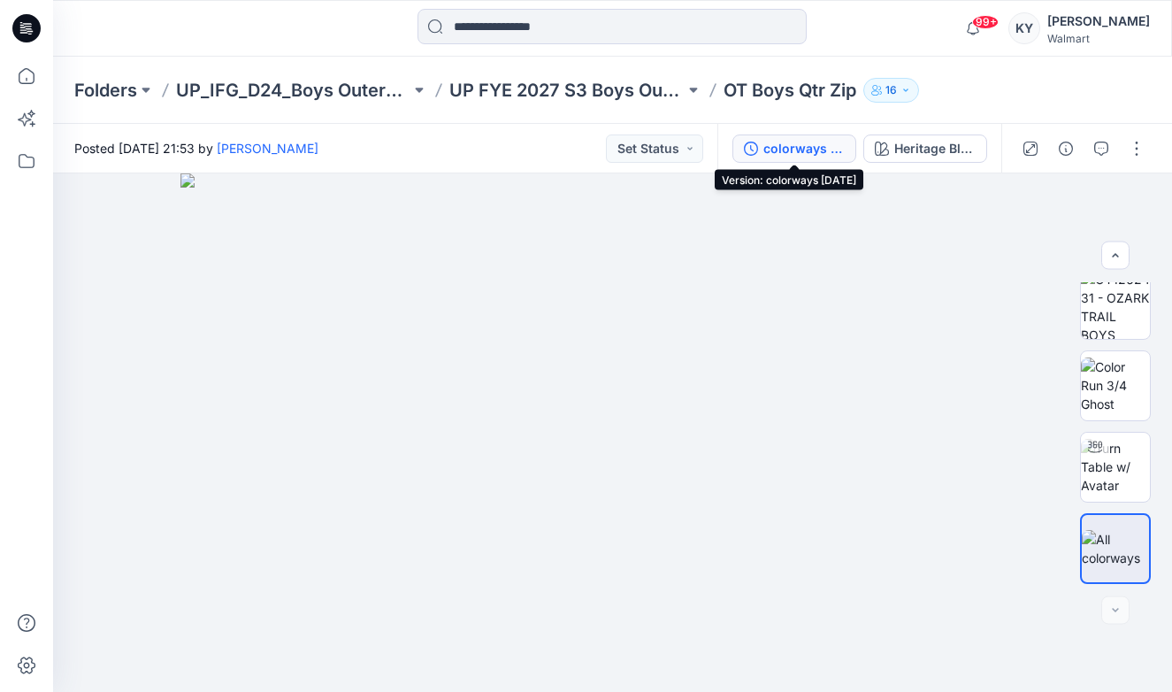
click at [814, 152] on div "colorways [DATE]" at bounding box center [803, 148] width 81 height 19
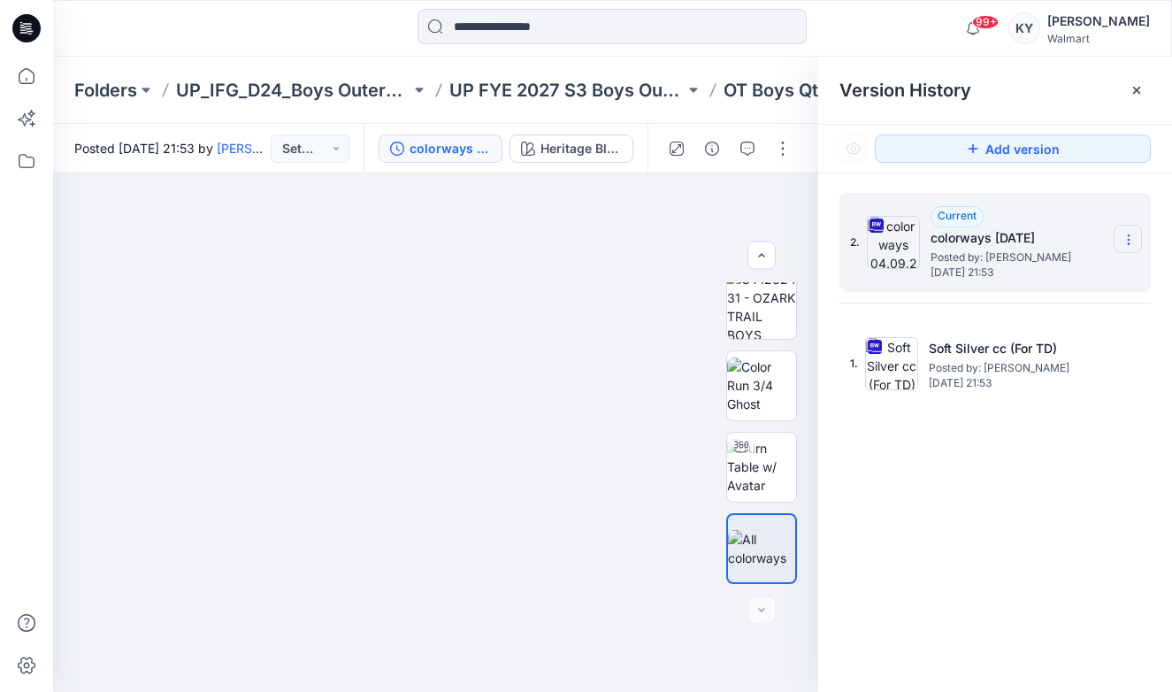
click at [1139, 241] on section at bounding box center [1127, 239] width 28 height 28
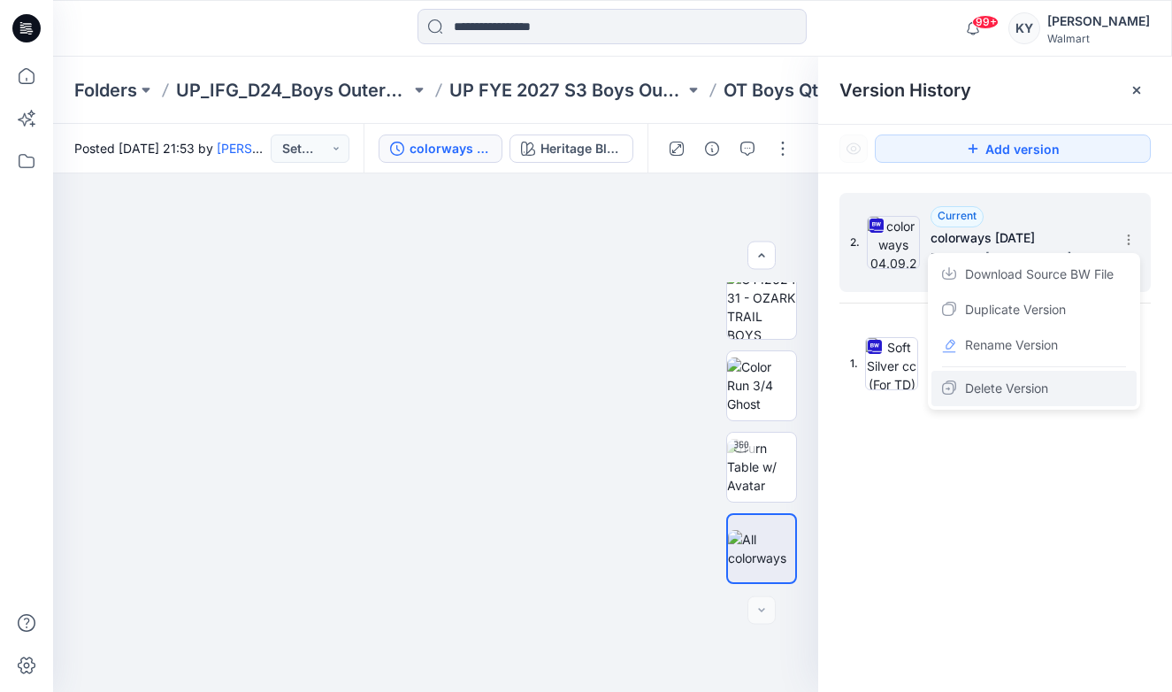
click at [1005, 389] on span "Delete Version" at bounding box center [1006, 388] width 83 height 21
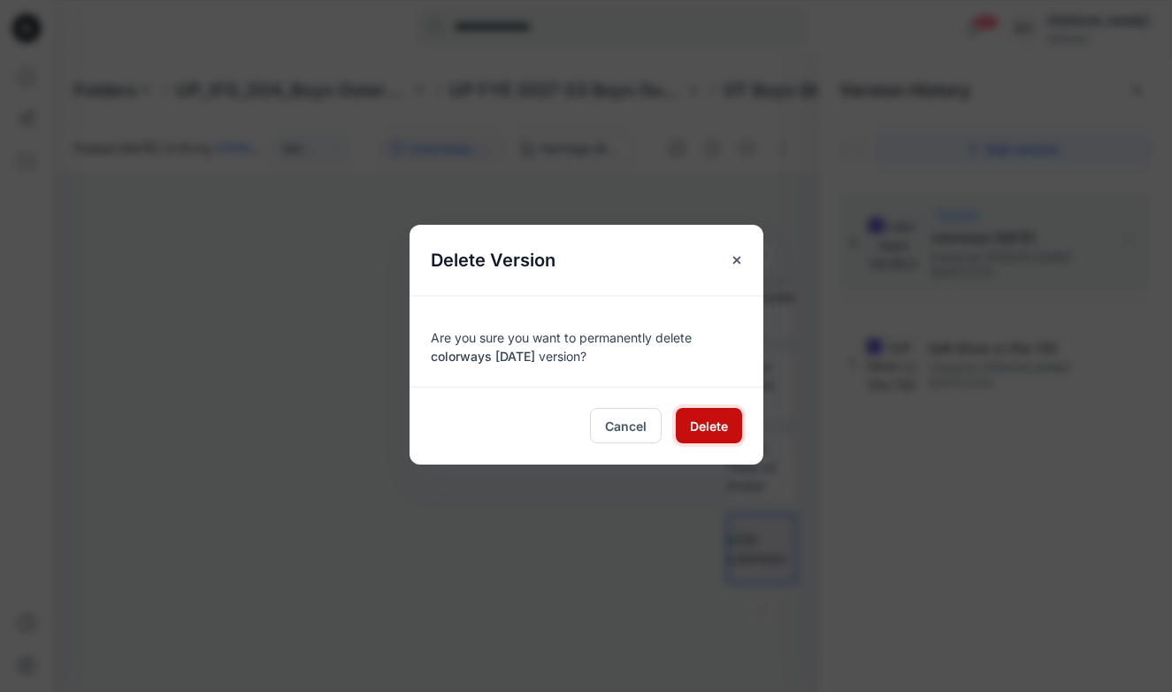
click at [711, 426] on span "Delete" at bounding box center [709, 426] width 38 height 19
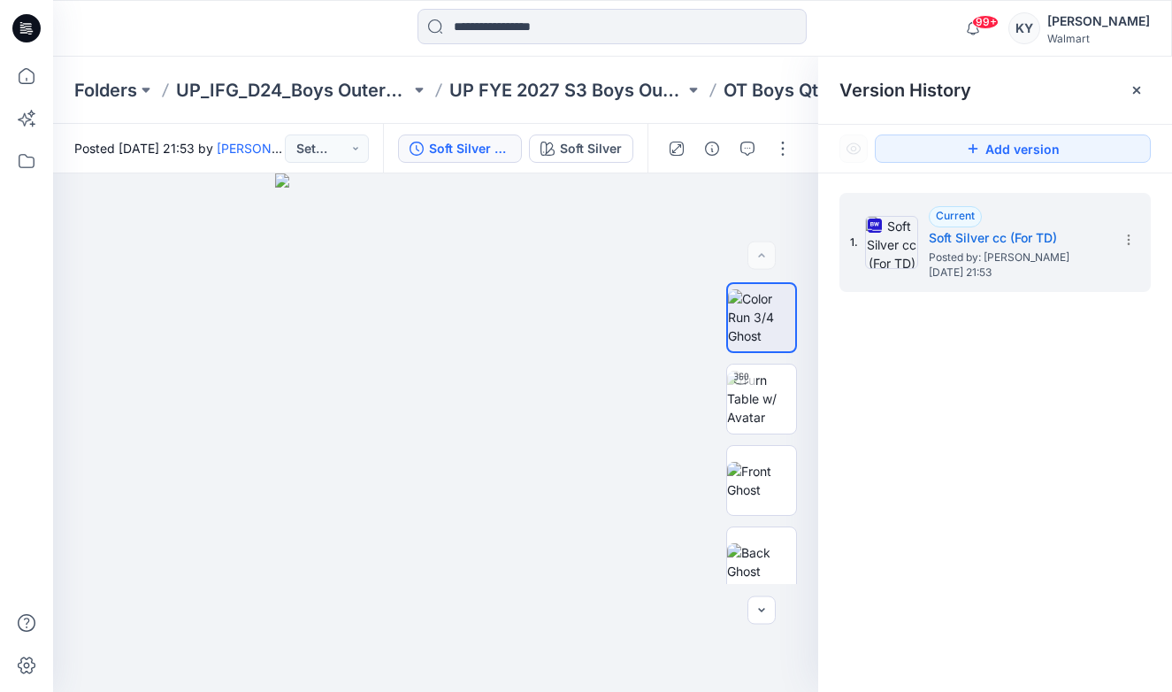
click at [988, 384] on div "1. Current Soft Silver cc (For TD) Posted by: [PERSON_NAME] [DATE] 21:53" at bounding box center [995, 445] width 354 height 544
click at [937, 379] on div "1. Current Soft Silver cc (For TD) Posted by: [PERSON_NAME] [DATE] 21:53" at bounding box center [995, 445] width 354 height 544
click at [899, 358] on div "1. Current Soft Silver cc (For TD) Posted by: [PERSON_NAME] [DATE] 21:53" at bounding box center [995, 445] width 354 height 544
click at [1128, 238] on icon at bounding box center [1128, 240] width 14 height 14
click at [1004, 426] on div "1. Current Soft Silver cc (For TD) Posted by: [PERSON_NAME] [DATE] 21:53" at bounding box center [995, 445] width 354 height 544
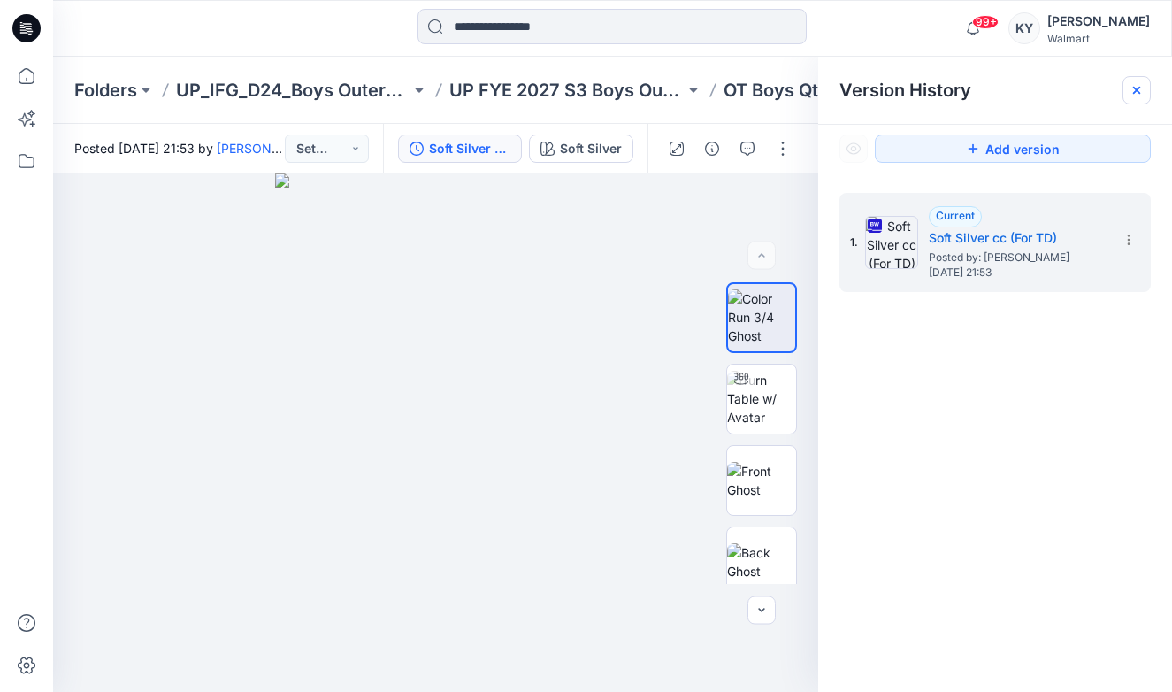
click at [1136, 87] on icon at bounding box center [1136, 90] width 14 height 14
